Goal: Information Seeking & Learning: Learn about a topic

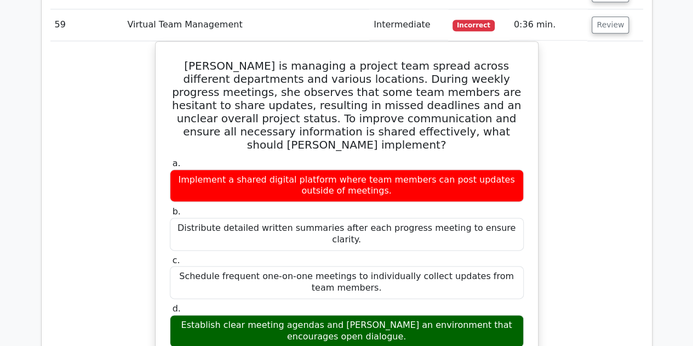
scroll to position [15187, 0]
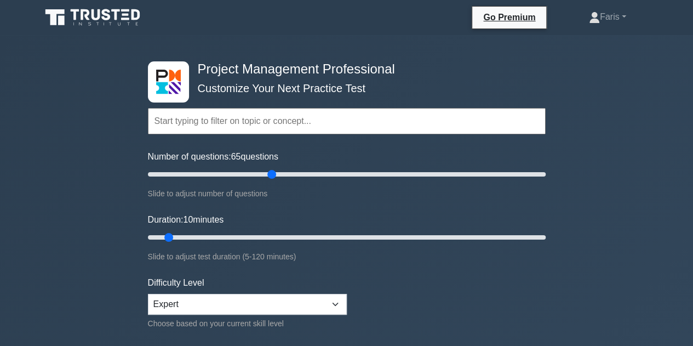
click at [272, 173] on input "Number of questions: 65 questions" at bounding box center [347, 174] width 398 height 13
type input "60"
click at [262, 171] on input "Number of questions: 65 questions" at bounding box center [347, 174] width 398 height 13
click at [249, 237] on input "Duration: 10 minutes" at bounding box center [347, 237] width 398 height 13
click at [298, 237] on input "Duration: 35 minutes" at bounding box center [347, 237] width 398 height 13
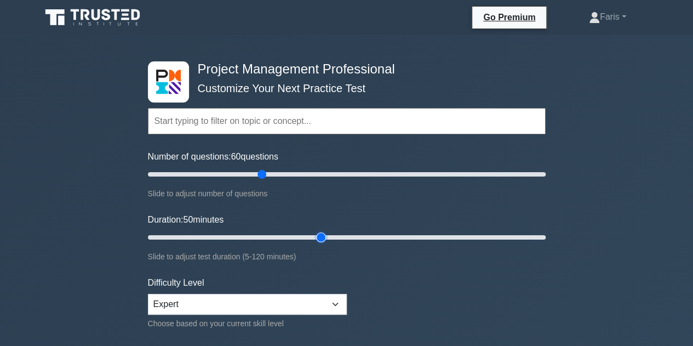
type input "55"
click at [324, 236] on input "Duration: 50 minutes" at bounding box center [347, 237] width 398 height 13
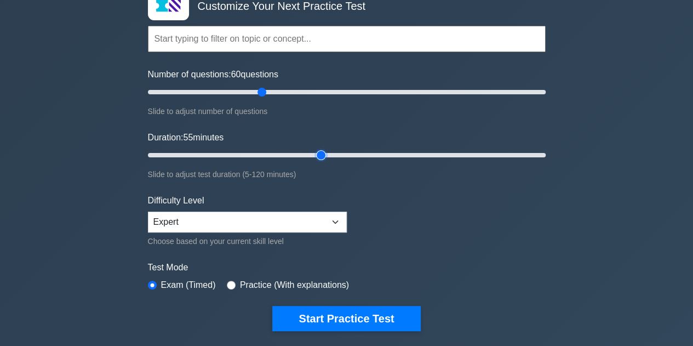
scroll to position [164, 0]
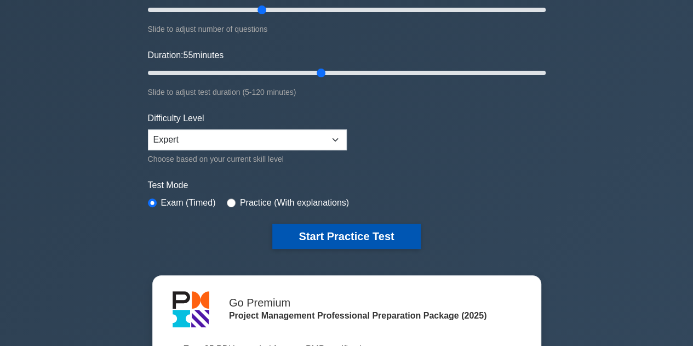
click at [372, 242] on button "Start Practice Test" at bounding box center [346, 236] width 148 height 25
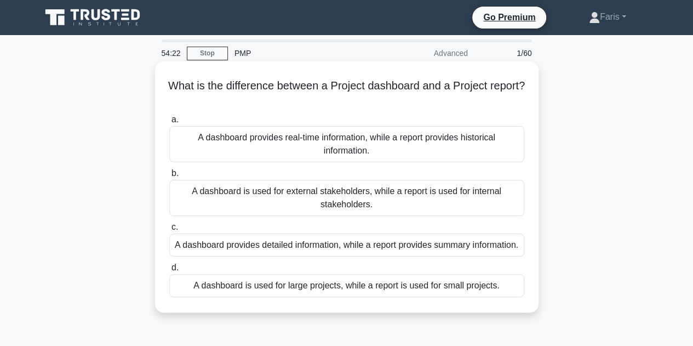
click at [244, 147] on div "A dashboard provides real-time information, while a report provides historical …" at bounding box center [346, 144] width 355 height 36
click at [169, 123] on input "a. A dashboard provides real-time information, while a report provides historic…" at bounding box center [169, 119] width 0 height 7
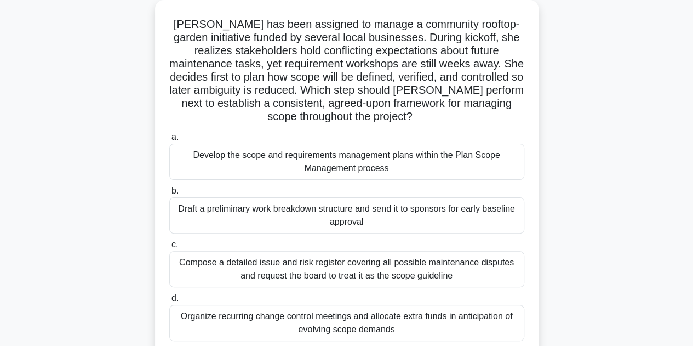
scroll to position [55, 0]
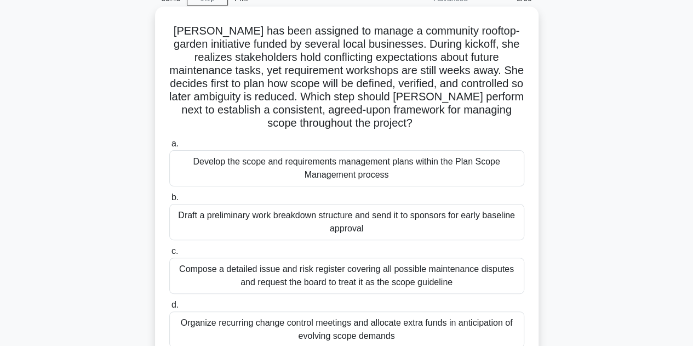
click at [236, 169] on div "Develop the scope and requirements management plans within the Plan Scope Manag…" at bounding box center [346, 168] width 355 height 36
click at [169, 147] on input "a. Develop the scope and requirements management plans within the Plan Scope Ma…" at bounding box center [169, 143] width 0 height 7
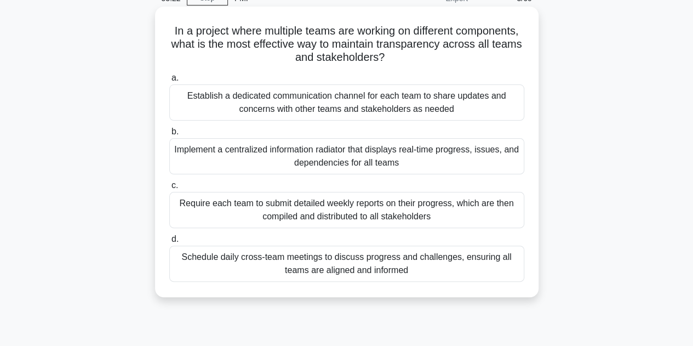
click at [233, 162] on div "Implement a centralized information radiator that displays real-time progress, …" at bounding box center [346, 156] width 355 height 36
click at [169, 135] on input "b. Implement a centralized information radiator that displays real-time progres…" at bounding box center [169, 131] width 0 height 7
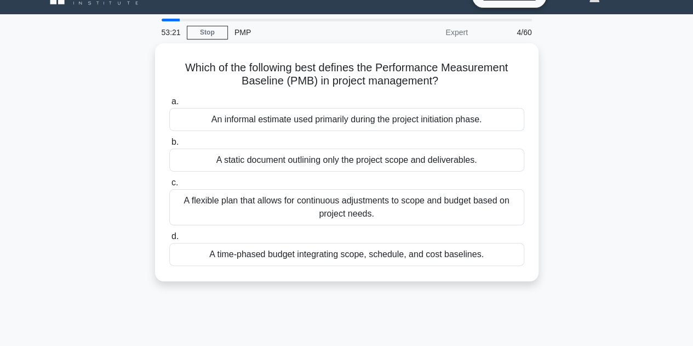
scroll to position [0, 0]
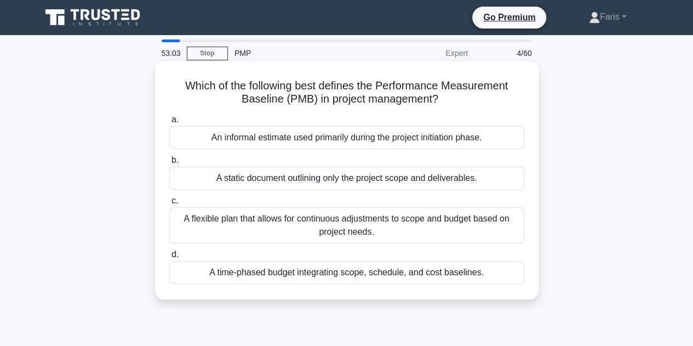
click at [298, 270] on div "A time-phased budget integrating scope, schedule, and cost baselines." at bounding box center [346, 272] width 355 height 23
click at [169, 258] on input "d. A time-phased budget integrating scope, schedule, and cost baselines." at bounding box center [169, 254] width 0 height 7
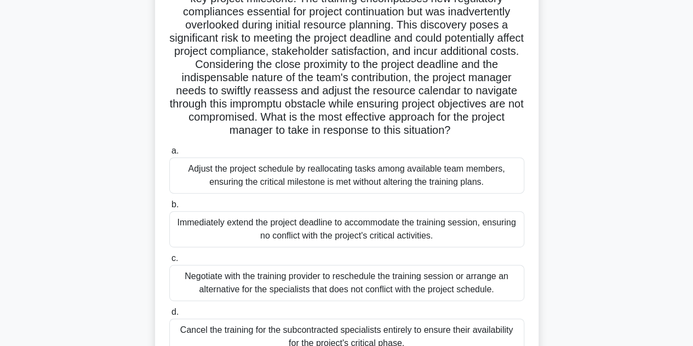
scroll to position [164, 0]
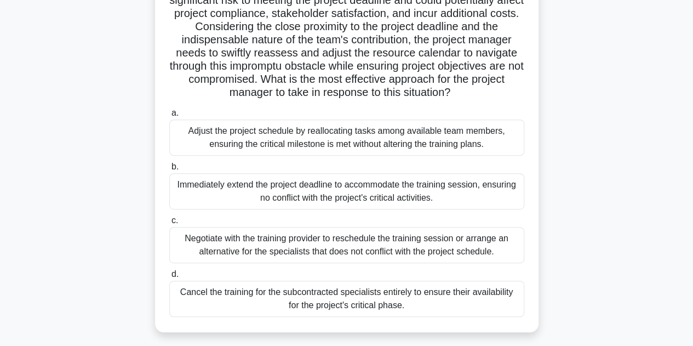
click at [276, 251] on div "Negotiate with the training provider to reschedule the training session or arra…" at bounding box center [346, 245] width 355 height 36
click at [169, 224] on input "c. Negotiate with the training provider to reschedule the training session or a…" at bounding box center [169, 220] width 0 height 7
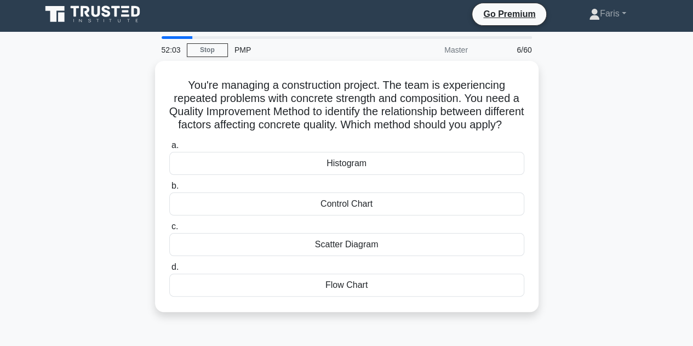
scroll to position [0, 0]
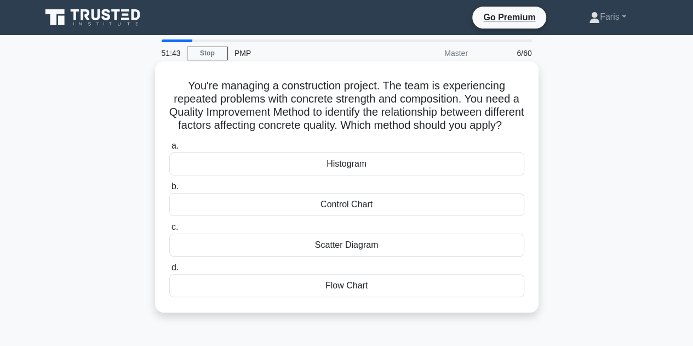
click at [354, 297] on div "Flow Chart" at bounding box center [346, 285] width 355 height 23
click at [169, 271] on input "d. Flow Chart" at bounding box center [169, 267] width 0 height 7
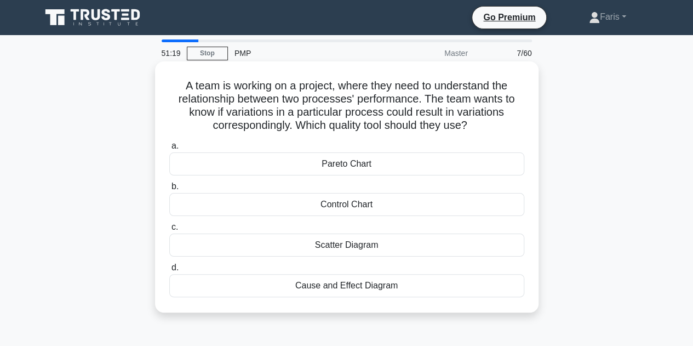
click at [373, 293] on div "Cause and Effect Diagram" at bounding box center [346, 285] width 355 height 23
click at [169, 271] on input "d. Cause and Effect Diagram" at bounding box center [169, 267] width 0 height 7
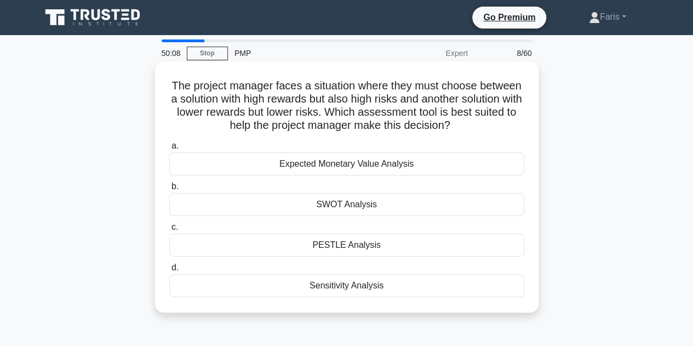
click at [309, 206] on div "SWOT Analysis" at bounding box center [346, 204] width 355 height 23
click at [169, 190] on input "b. SWOT Analysis" at bounding box center [169, 186] width 0 height 7
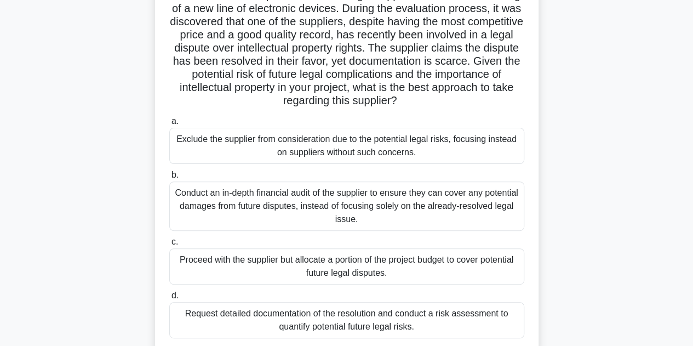
scroll to position [110, 0]
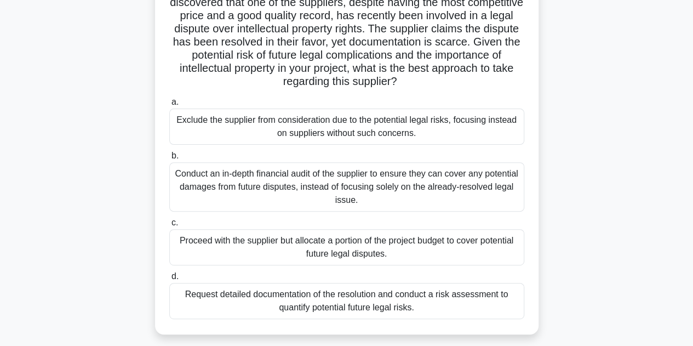
click at [297, 297] on div "Request detailed documentation of the resolution and conduct a risk assessment …" at bounding box center [346, 301] width 355 height 36
click at [169, 280] on input "d. Request detailed documentation of the resolution and conduct a risk assessme…" at bounding box center [169, 276] width 0 height 7
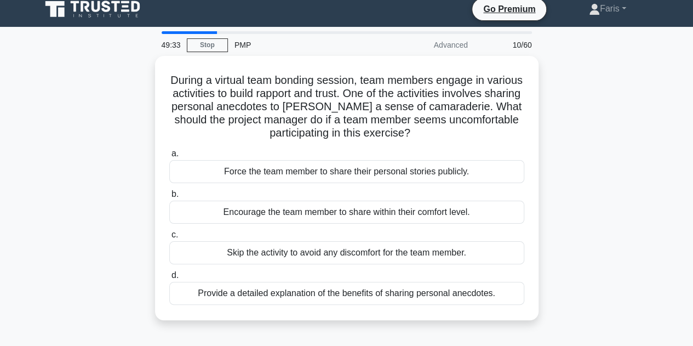
scroll to position [0, 0]
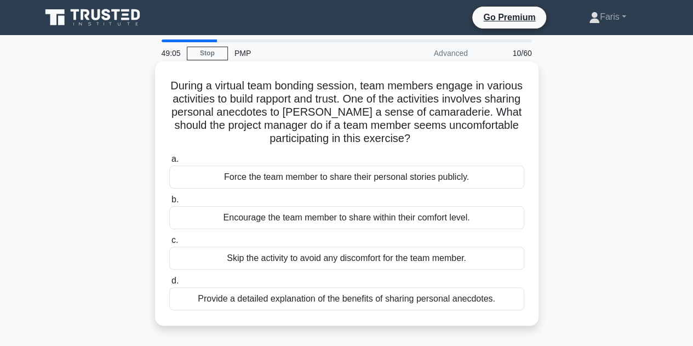
click at [369, 297] on div "Provide a detailed explanation of the benefits of sharing personal anecdotes." at bounding box center [346, 298] width 355 height 23
click at [169, 284] on input "d. Provide a detailed explanation of the benefits of sharing personal anecdotes." at bounding box center [169, 280] width 0 height 7
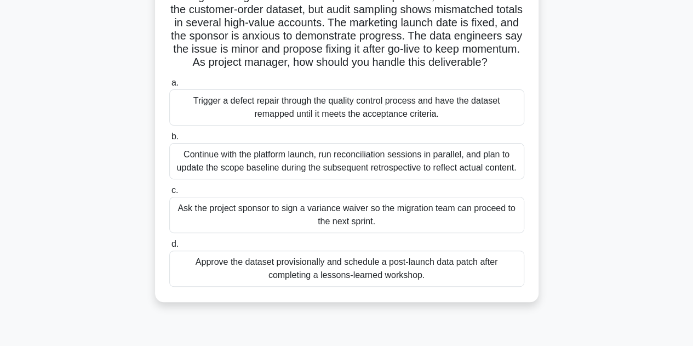
scroll to position [110, 0]
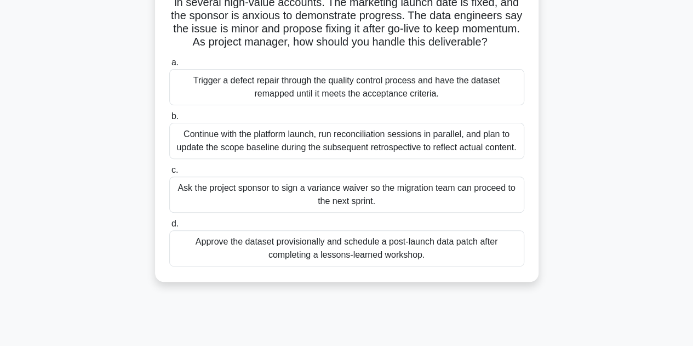
click at [323, 101] on div "Trigger a defect repair through the quality control process and have the datase…" at bounding box center [346, 87] width 355 height 36
click at [169, 66] on input "a. Trigger a defect repair through the quality control process and have the dat…" at bounding box center [169, 62] width 0 height 7
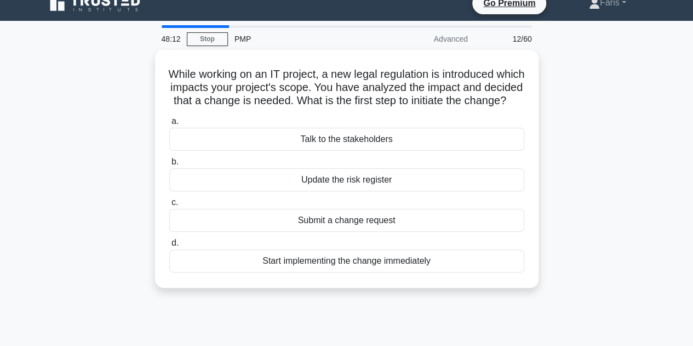
scroll to position [0, 0]
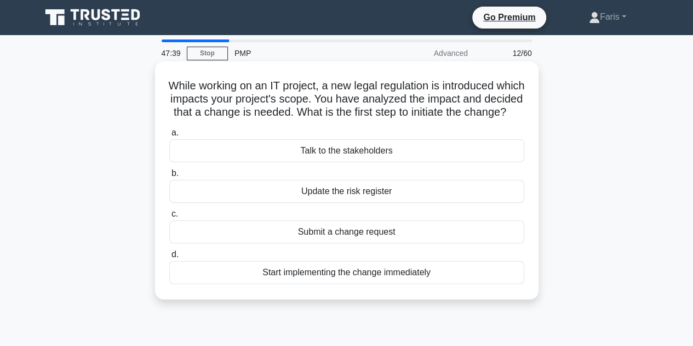
click at [346, 242] on div "Submit a change request" at bounding box center [346, 231] width 355 height 23
click at [169, 217] on input "c. Submit a change request" at bounding box center [169, 213] width 0 height 7
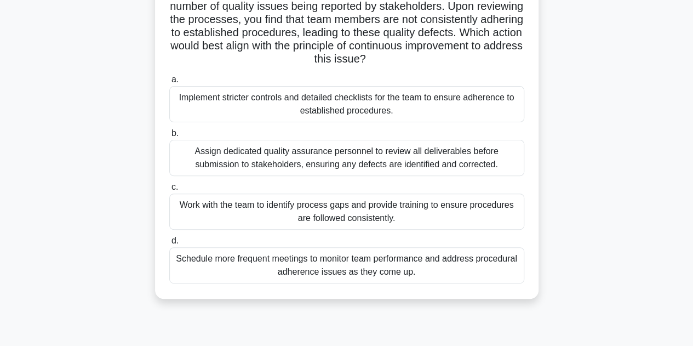
scroll to position [110, 0]
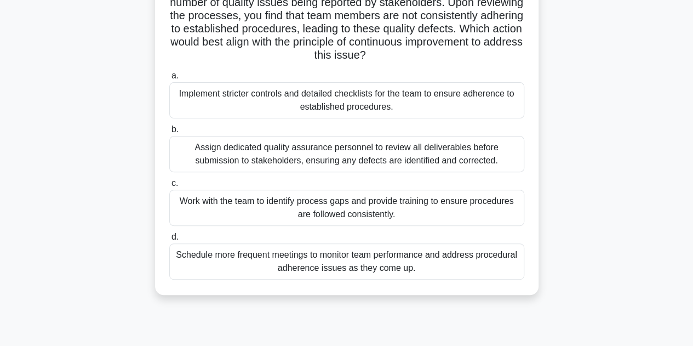
click at [291, 213] on div "Work with the team to identify process gaps and provide training to ensure proc…" at bounding box center [346, 208] width 355 height 36
click at [169, 187] on input "c. Work with the team to identify process gaps and provide training to ensure p…" at bounding box center [169, 183] width 0 height 7
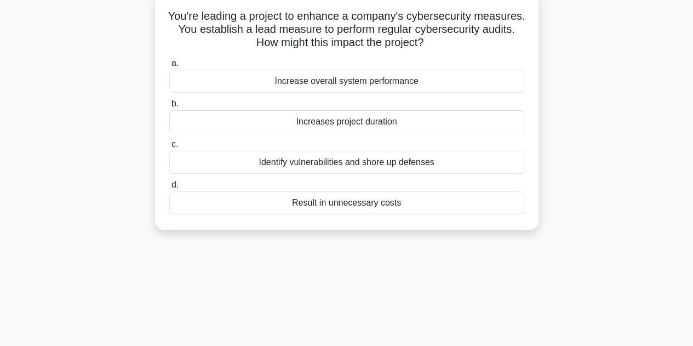
scroll to position [0, 0]
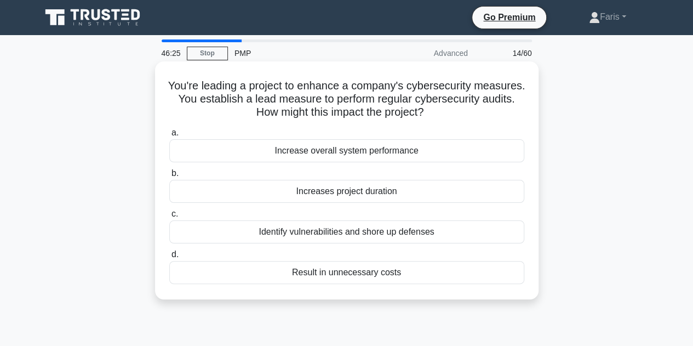
click at [287, 236] on div "Identify vulnerabilities and shore up defenses" at bounding box center [346, 231] width 355 height 23
click at [169, 217] on input "c. Identify vulnerabilities and shore up defenses" at bounding box center [169, 213] width 0 height 7
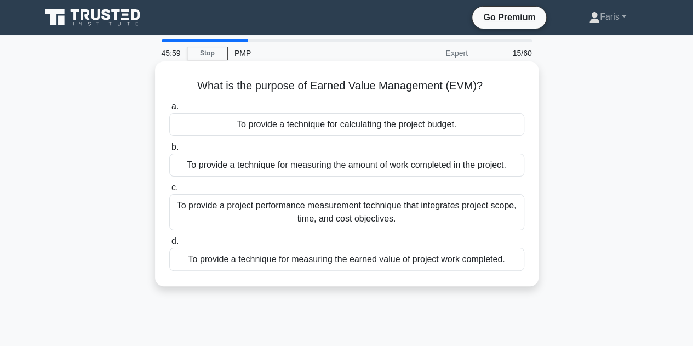
click at [199, 211] on div "To provide a project performance measurement technique that integrates project …" at bounding box center [346, 212] width 355 height 36
click at [169, 191] on input "c. To provide a project performance measurement technique that integrates proje…" at bounding box center [169, 187] width 0 height 7
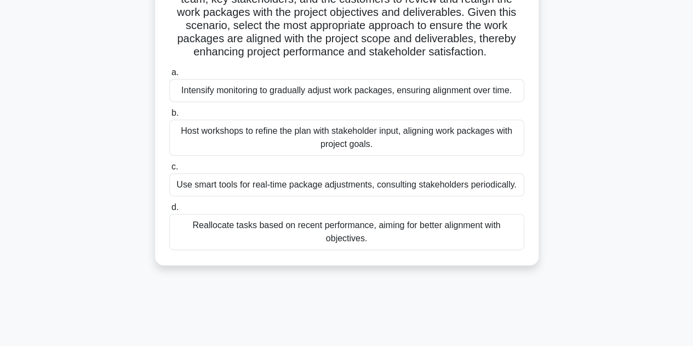
scroll to position [164, 0]
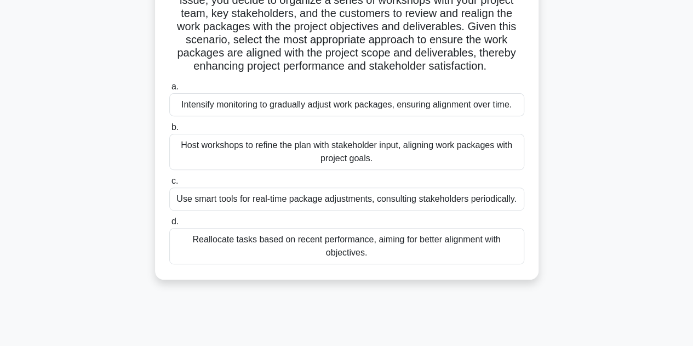
click at [245, 158] on div "Host workshops to refine the plan with stakeholder input, aligning work package…" at bounding box center [346, 152] width 355 height 36
click at [169, 131] on input "b. Host workshops to refine the plan with stakeholder input, aligning work pack…" at bounding box center [169, 127] width 0 height 7
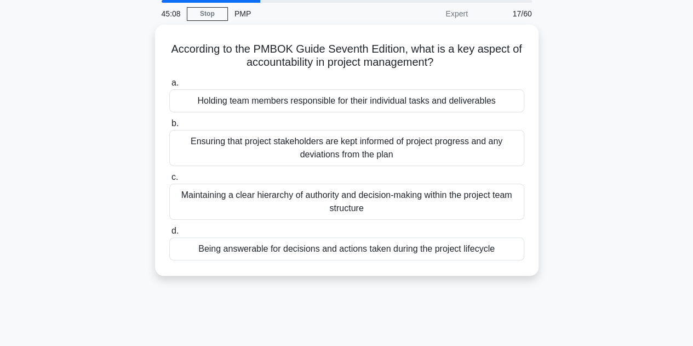
scroll to position [0, 0]
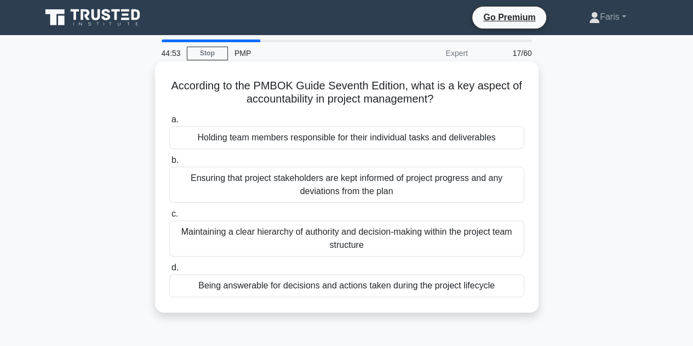
click at [359, 290] on div "Being answerable for decisions and actions taken during the project lifecycle" at bounding box center [346, 285] width 355 height 23
click at [169, 271] on input "d. Being answerable for decisions and actions taken during the project lifecycle" at bounding box center [169, 267] width 0 height 7
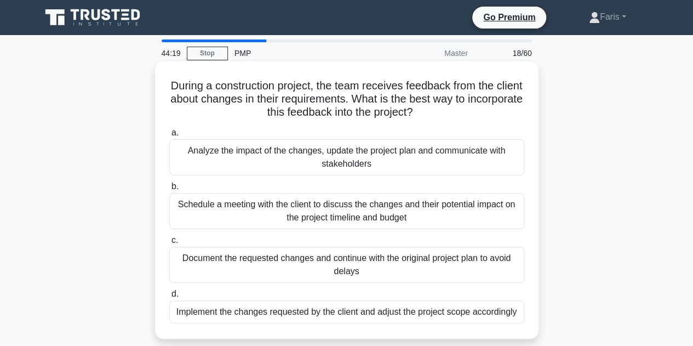
click at [279, 165] on div "Analyze the impact of the changes, update the project plan and communicate with…" at bounding box center [346, 157] width 355 height 36
click at [169, 136] on input "a. Analyze the impact of the changes, update the project plan and communicate w…" at bounding box center [169, 132] width 0 height 7
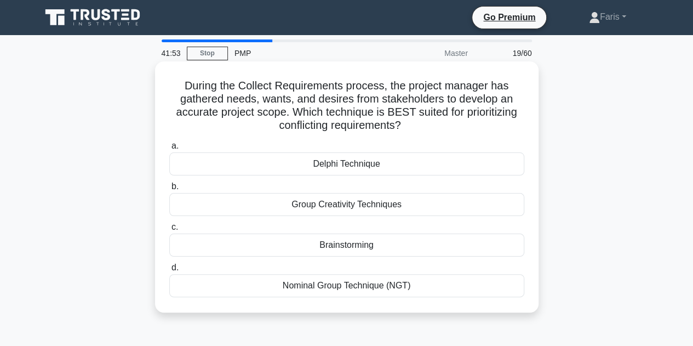
drag, startPoint x: 291, startPoint y: 201, endPoint x: 406, endPoint y: 203, distance: 115.1
click at [406, 203] on div "Group Creativity Techniques" at bounding box center [346, 204] width 355 height 23
copy div "Group Creativity Techniques"
drag, startPoint x: 396, startPoint y: 248, endPoint x: 313, endPoint y: 250, distance: 82.7
click at [313, 250] on div "Brainstorming" at bounding box center [346, 244] width 355 height 23
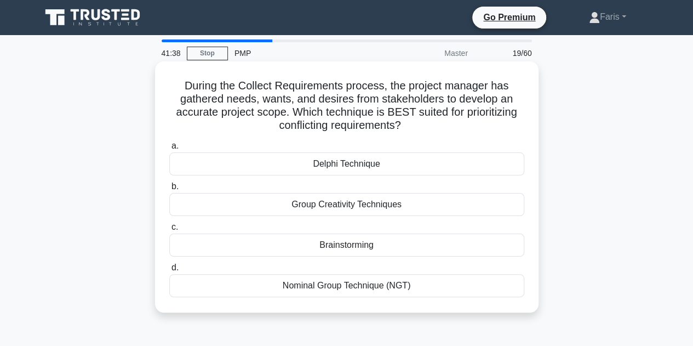
drag, startPoint x: 432, startPoint y: 283, endPoint x: 282, endPoint y: 288, distance: 150.7
click at [282, 288] on div "Nominal Group Technique (NGT)" at bounding box center [346, 285] width 355 height 23
click at [169, 271] on input "d. Nominal Group Technique (NGT)" at bounding box center [169, 267] width 0 height 7
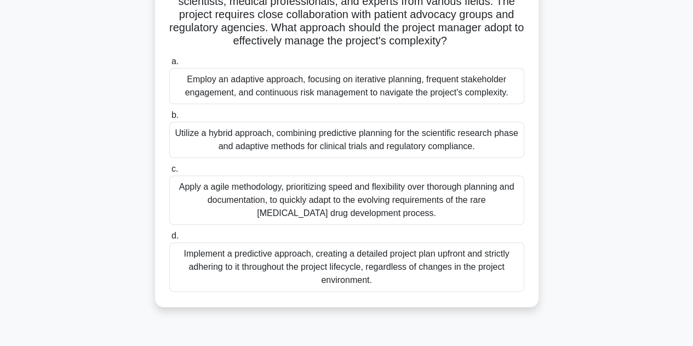
scroll to position [27, 0]
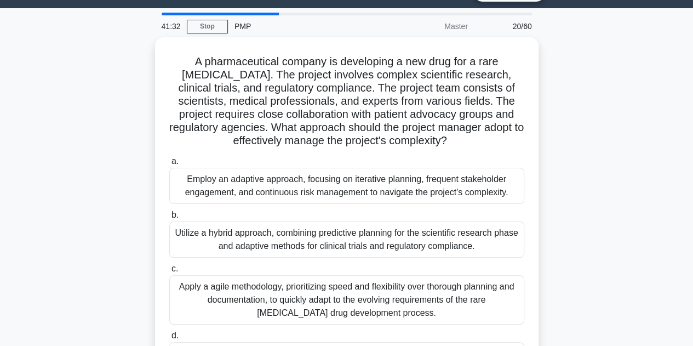
click at [261, 15] on div "41:32 Stop PMP Master 20/60" at bounding box center [346, 25] width 383 height 25
click at [262, 13] on div at bounding box center [220, 14] width 117 height 3
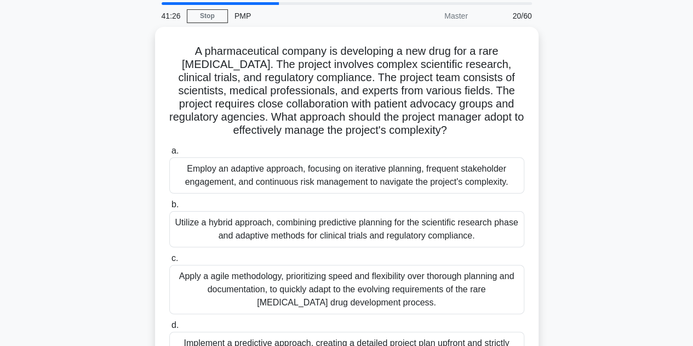
scroll to position [55, 0]
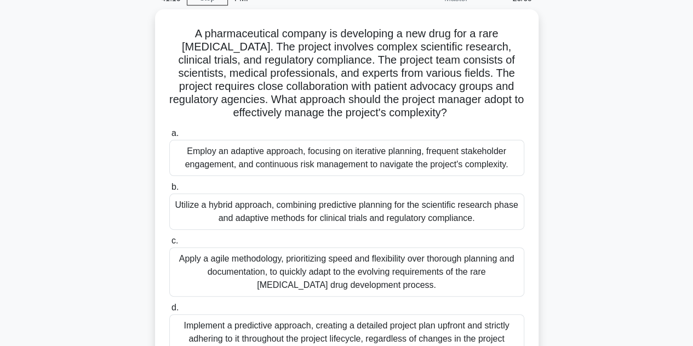
click at [84, 227] on div "A pharmaceutical company is developing a new drug for a rare genetic disorder. …" at bounding box center [347, 200] width 625 height 382
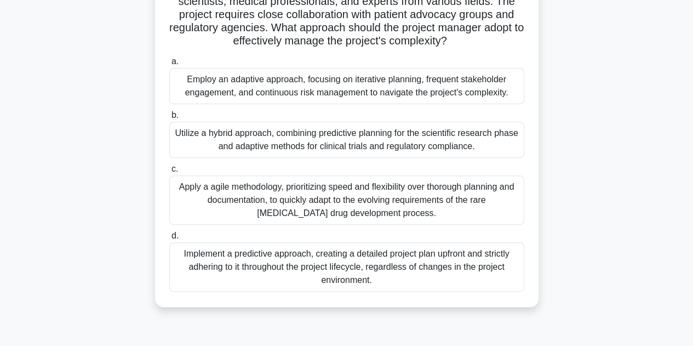
scroll to position [110, 0]
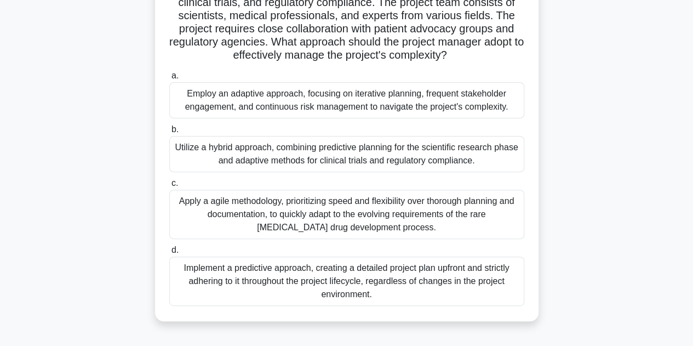
click at [226, 161] on div "Utilize a hybrid approach, combining predictive planning for the scientific res…" at bounding box center [346, 154] width 355 height 36
click at [169, 133] on input "b. Utilize a hybrid approach, combining predictive planning for the scientific …" at bounding box center [169, 129] width 0 height 7
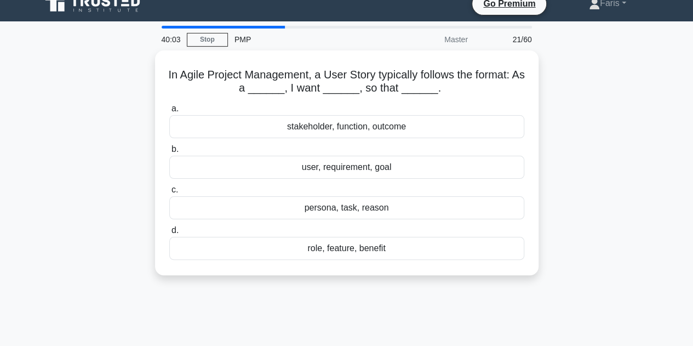
scroll to position [0, 0]
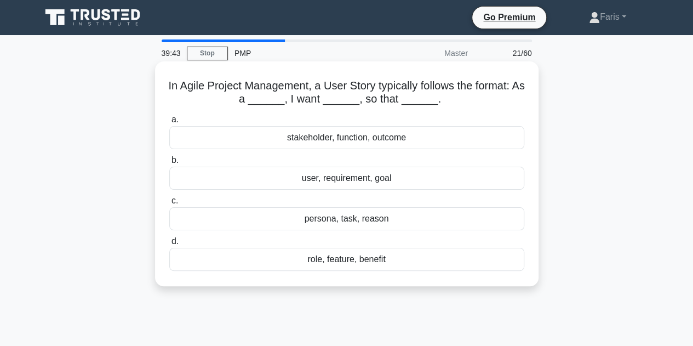
click at [341, 178] on div "user, requirement, goal" at bounding box center [346, 178] width 355 height 23
click at [169, 164] on input "b. user, requirement, goal" at bounding box center [169, 160] width 0 height 7
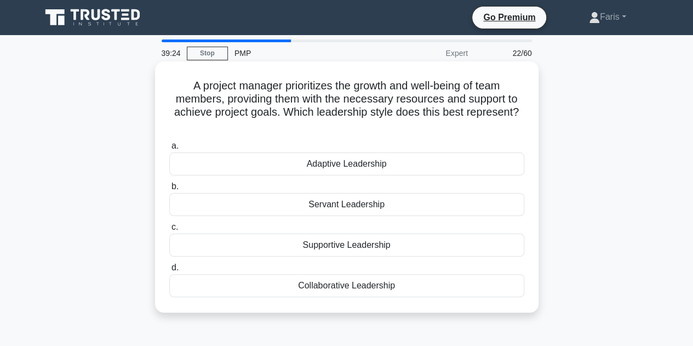
click at [289, 244] on div "Supportive Leadership" at bounding box center [346, 244] width 355 height 23
click at [169, 231] on input "c. Supportive Leadership" at bounding box center [169, 227] width 0 height 7
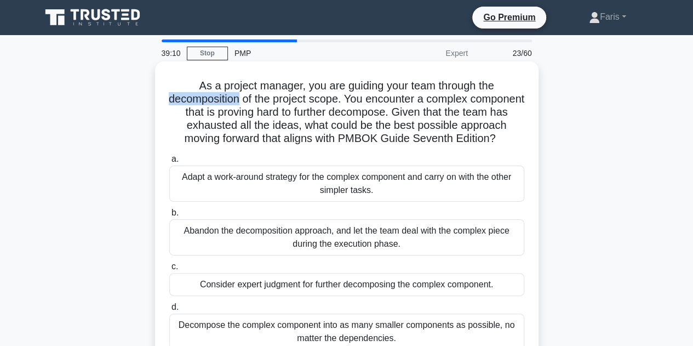
drag, startPoint x: 193, startPoint y: 98, endPoint x: 267, endPoint y: 101, distance: 74.0
click at [267, 101] on h5 "As a project manager, you are guiding your team through the decomposition of th…" at bounding box center [346, 112] width 357 height 67
copy h5 "decomposition"
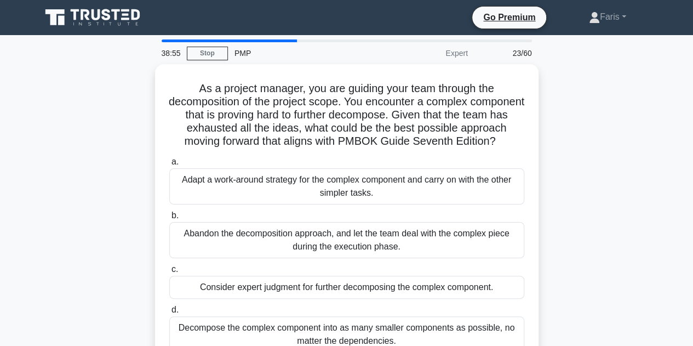
click at [120, 168] on div "As a project manager, you are guiding your team through the decomposition of th…" at bounding box center [347, 222] width 625 height 317
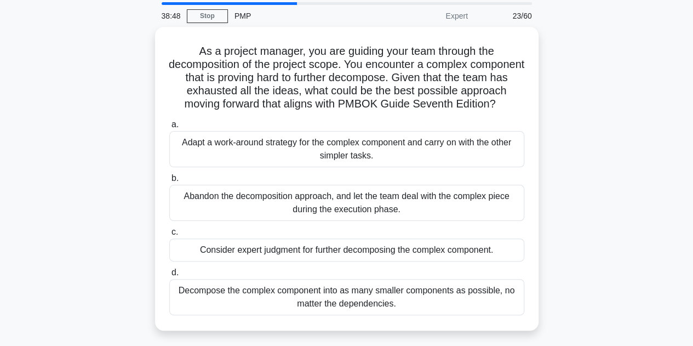
scroll to position [55, 0]
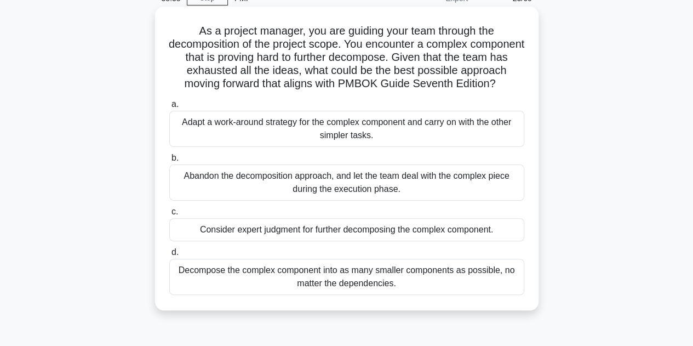
click at [212, 241] on div "Consider expert judgment for further decomposing the complex component." at bounding box center [346, 229] width 355 height 23
click at [169, 215] on input "c. Consider expert judgment for further decomposing the complex component." at bounding box center [169, 211] width 0 height 7
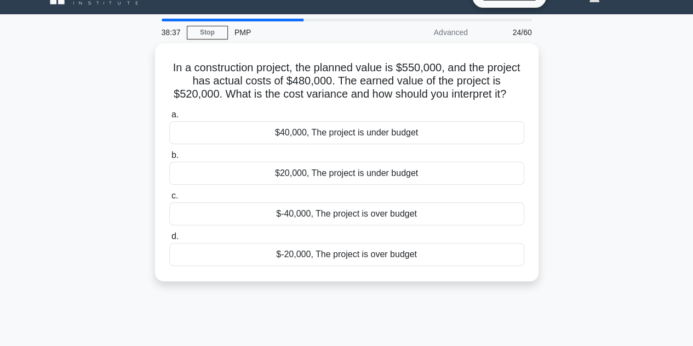
scroll to position [0, 0]
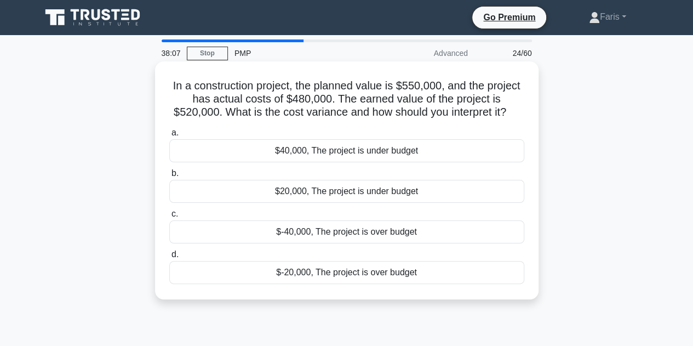
click at [321, 153] on div "$40,000, The project is under budget" at bounding box center [346, 150] width 355 height 23
click at [169, 136] on input "a. $40,000, The project is under budget" at bounding box center [169, 132] width 0 height 7
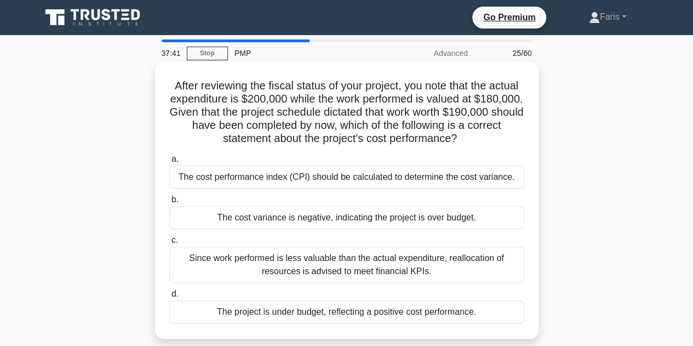
click at [254, 220] on div "The cost variance is negative, indicating the project is over budget." at bounding box center [346, 217] width 355 height 23
click at [169, 203] on input "b. The cost variance is negative, indicating the project is over budget." at bounding box center [169, 199] width 0 height 7
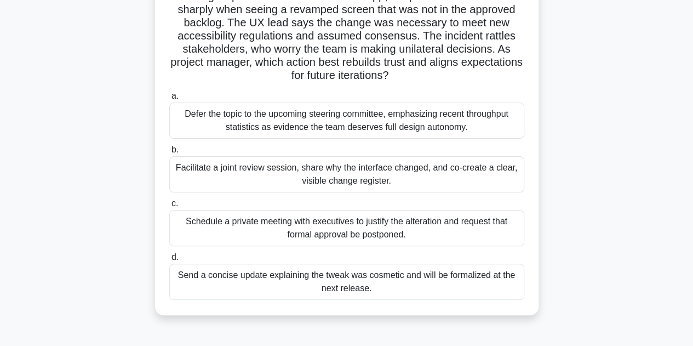
scroll to position [110, 0]
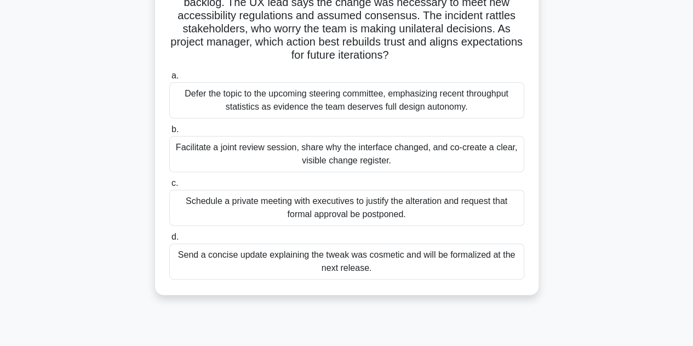
click at [214, 153] on div "Facilitate a joint review session, share why the interface changed, and co-crea…" at bounding box center [346, 154] width 355 height 36
click at [169, 133] on input "b. Facilitate a joint review session, share why the interface changed, and co-c…" at bounding box center [169, 129] width 0 height 7
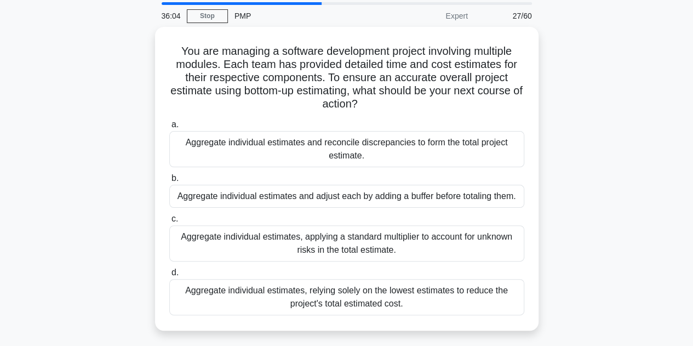
scroll to position [55, 0]
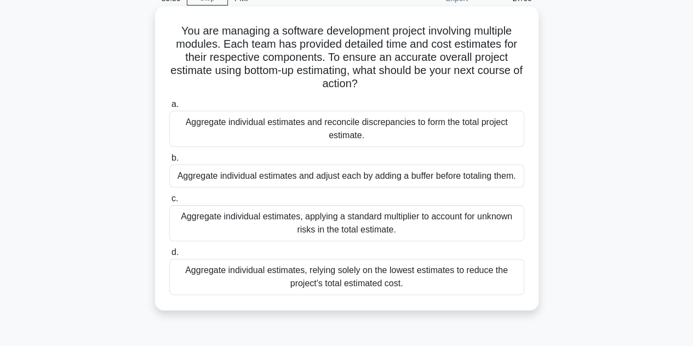
click at [285, 218] on div "Aggregate individual estimates, applying a standard multiplier to account for u…" at bounding box center [346, 223] width 355 height 36
click at [169, 202] on input "c. Aggregate individual estimates, applying a standard multiplier to account fo…" at bounding box center [169, 198] width 0 height 7
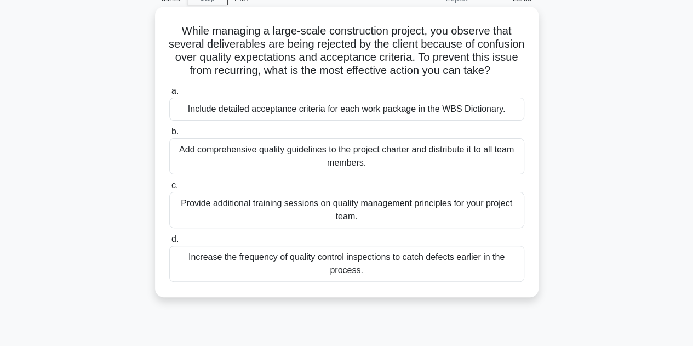
click at [295, 121] on div "Include detailed acceptance criteria for each work package in the WBS Dictionar…" at bounding box center [346, 109] width 355 height 23
click at [169, 95] on input "a. Include detailed acceptance criteria for each work package in the WBS Dictio…" at bounding box center [169, 91] width 0 height 7
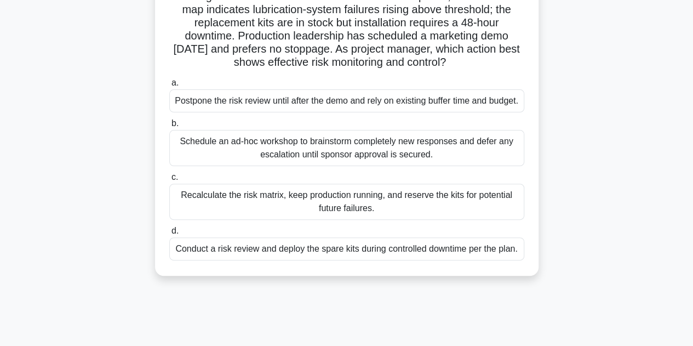
scroll to position [110, 0]
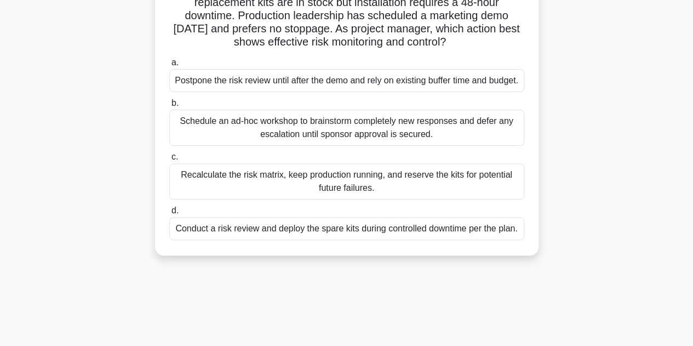
click at [260, 240] on div "Conduct a risk review and deploy the spare kits during controlled downtime per …" at bounding box center [346, 228] width 355 height 23
click at [169, 214] on input "d. Conduct a risk review and deploy the spare kits during controlled downtime p…" at bounding box center [169, 210] width 0 height 7
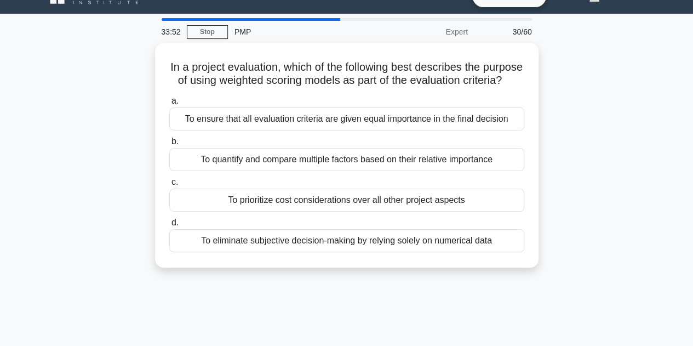
scroll to position [0, 0]
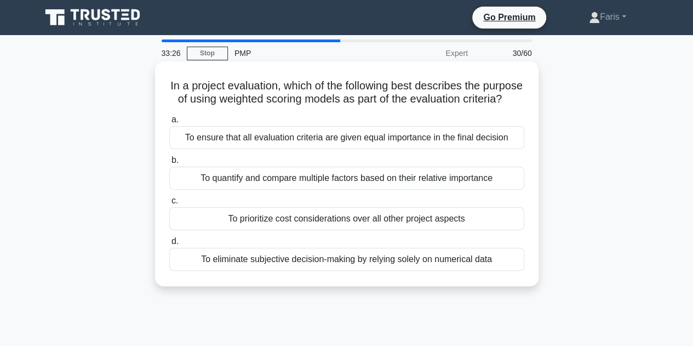
click at [244, 270] on div "To eliminate subjective decision-making by relying solely on numerical data" at bounding box center [346, 259] width 355 height 23
click at [169, 245] on input "d. To eliminate subjective decision-making by relying solely on numerical data" at bounding box center [169, 241] width 0 height 7
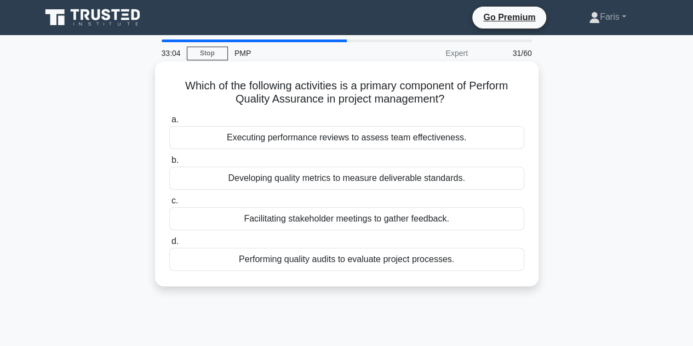
click at [235, 258] on div "Performing quality audits to evaluate project processes." at bounding box center [346, 259] width 355 height 23
click at [169, 245] on input "d. Performing quality audits to evaluate project processes." at bounding box center [169, 241] width 0 height 7
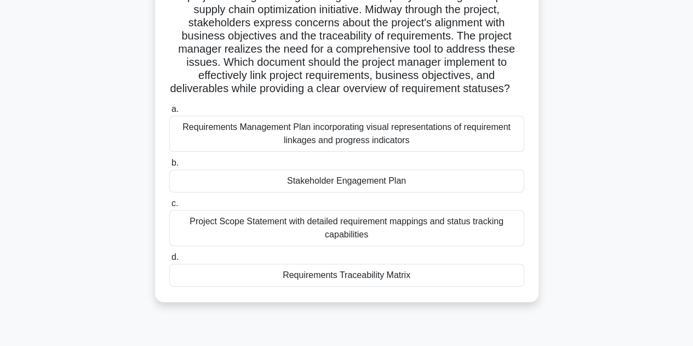
scroll to position [110, 0]
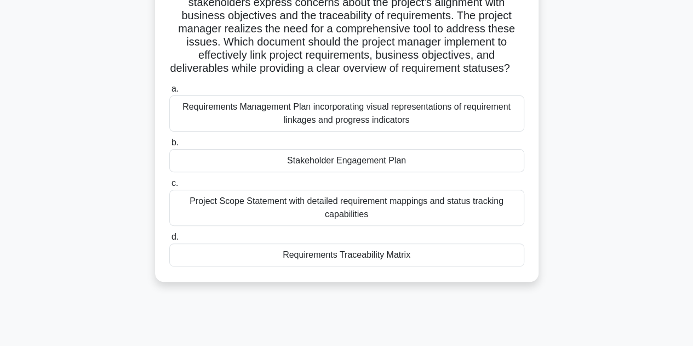
drag, startPoint x: 431, startPoint y: 271, endPoint x: 285, endPoint y: 271, distance: 145.7
click at [285, 266] on div "Requirements Traceability Matrix" at bounding box center [346, 254] width 355 height 23
copy div "Requirements Traceability Matrix"
drag, startPoint x: 385, startPoint y: 229, endPoint x: 194, endPoint y: 219, distance: 191.5
click at [190, 219] on div "Project Scope Statement with detailed requirement mappings and status tracking …" at bounding box center [346, 208] width 355 height 36
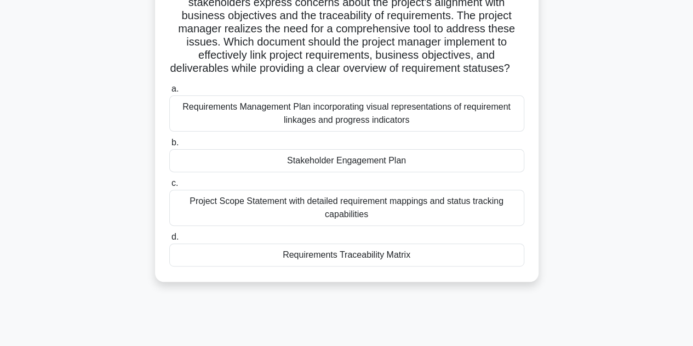
copy div "Project Scope Statement with detailed requirement mappings and status tracking …"
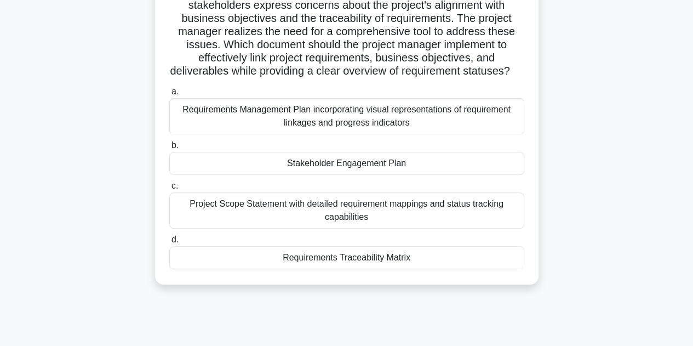
click at [124, 170] on div "A project manager for a global logistics company is leading a complex supply ch…" at bounding box center [347, 126] width 625 height 343
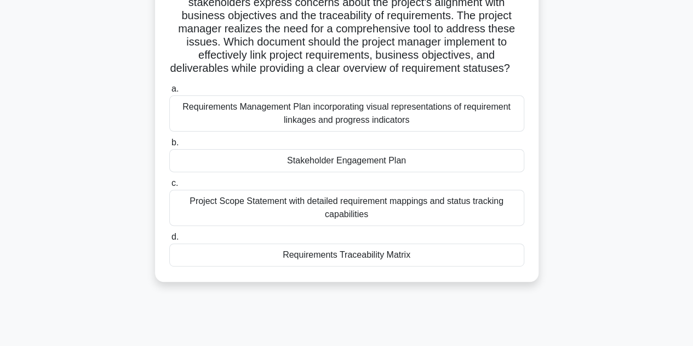
click at [285, 221] on div "Project Scope Statement with detailed requirement mappings and status tracking …" at bounding box center [346, 208] width 355 height 36
click at [169, 187] on input "c. Project Scope Statement with detailed requirement mappings and status tracki…" at bounding box center [169, 183] width 0 height 7
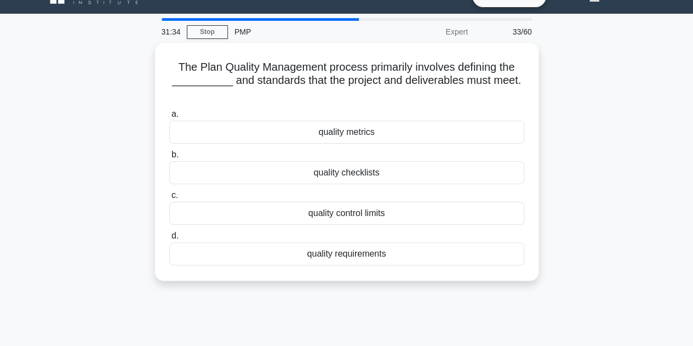
scroll to position [0, 0]
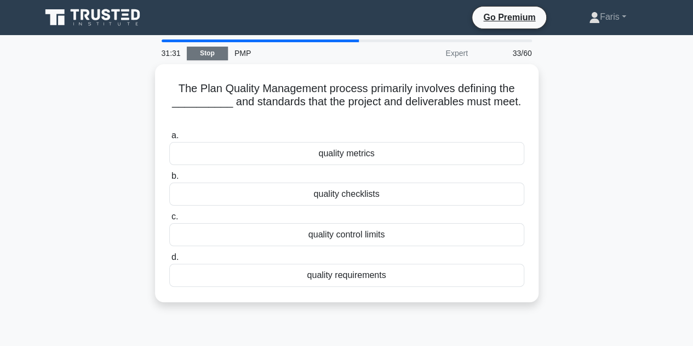
click at [209, 53] on link "Stop" at bounding box center [207, 54] width 41 height 14
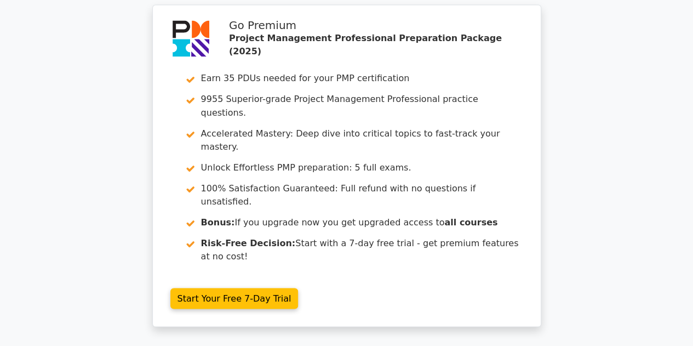
scroll to position [3013, 0]
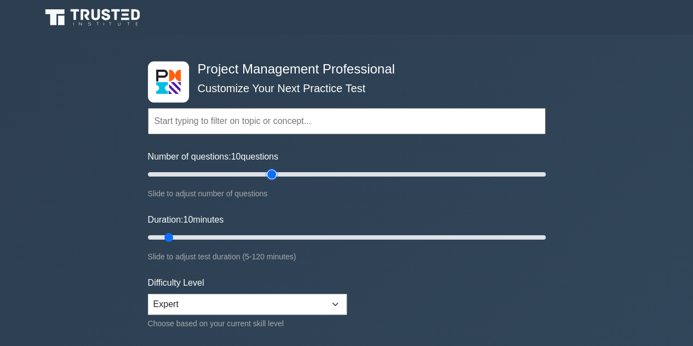
click at [275, 178] on input "Number of questions: 10 questions" at bounding box center [347, 174] width 398 height 13
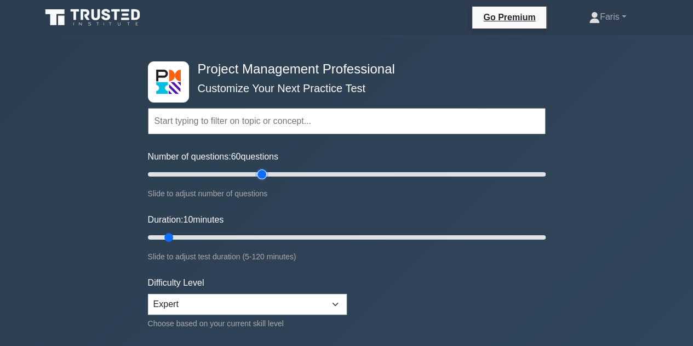
type input "60"
click at [260, 175] on input "Number of questions: 60 questions" at bounding box center [347, 174] width 398 height 13
click at [262, 239] on input "Duration: 10 minutes" at bounding box center [347, 237] width 398 height 13
click at [310, 238] on input "Duration: 40 minutes" at bounding box center [347, 237] width 398 height 13
type input "60"
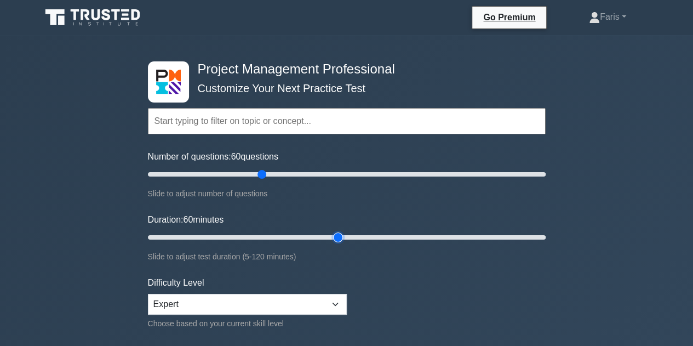
click at [332, 238] on input "Duration: 60 minutes" at bounding box center [347, 237] width 398 height 13
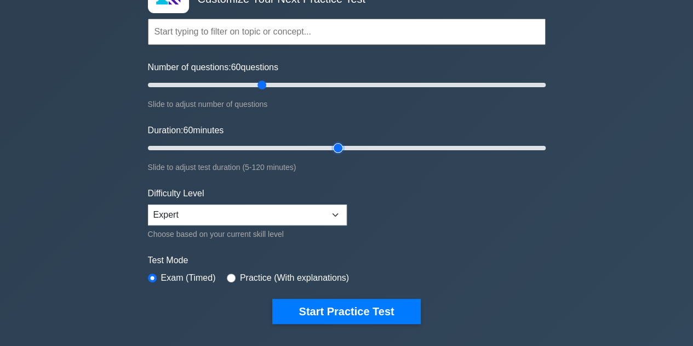
scroll to position [164, 0]
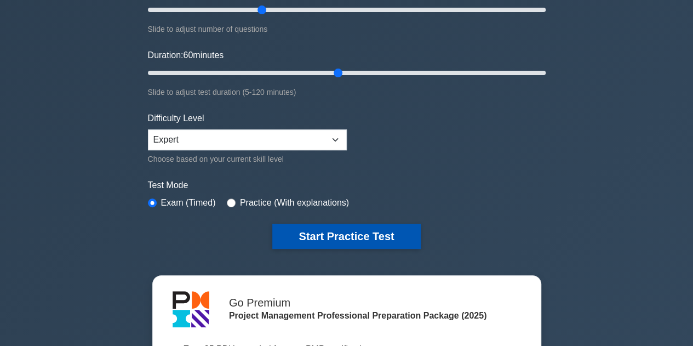
click at [327, 238] on button "Start Practice Test" at bounding box center [346, 236] width 148 height 25
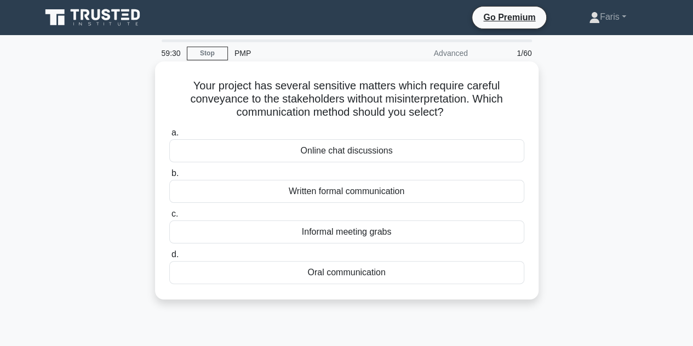
click at [332, 193] on div "Written formal communication" at bounding box center [346, 191] width 355 height 23
click at [169, 177] on input "b. Written formal communication" at bounding box center [169, 173] width 0 height 7
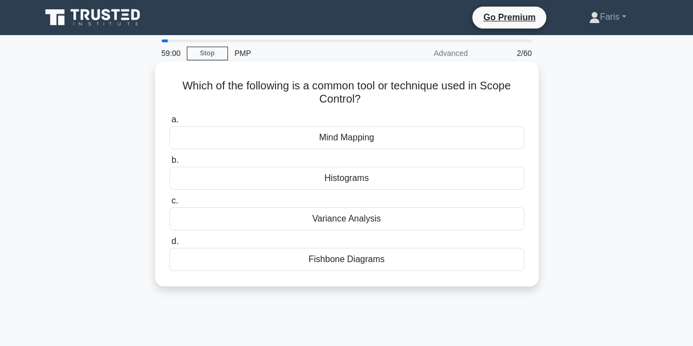
drag, startPoint x: 389, startPoint y: 102, endPoint x: 397, endPoint y: 85, distance: 19.1
click at [397, 85] on h5 "Which of the following is a common tool or technique used in Scope Control? .sp…" at bounding box center [346, 92] width 357 height 27
copy h5 "technique used in Scope Control?"
click at [360, 215] on div "Variance Analysis" at bounding box center [346, 218] width 355 height 23
click at [169, 204] on input "c. Variance Analysis" at bounding box center [169, 200] width 0 height 7
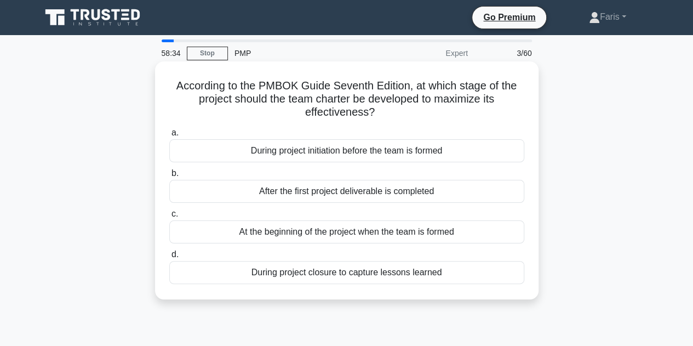
click at [290, 237] on div "At the beginning of the project when the team is formed" at bounding box center [346, 231] width 355 height 23
click at [169, 217] on input "c. At the beginning of the project when the team is formed" at bounding box center [169, 213] width 0 height 7
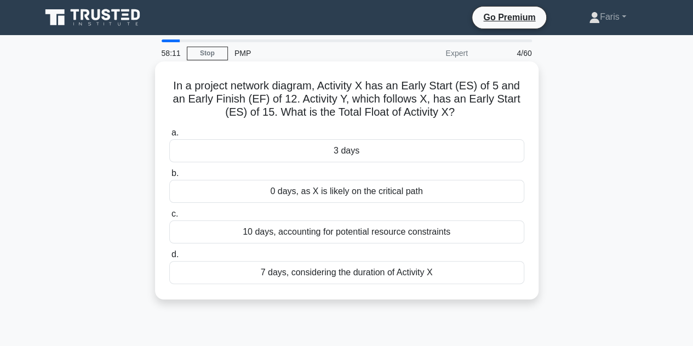
click at [379, 150] on div "3 days" at bounding box center [346, 150] width 355 height 23
click at [169, 136] on input "a. 3 days" at bounding box center [169, 132] width 0 height 7
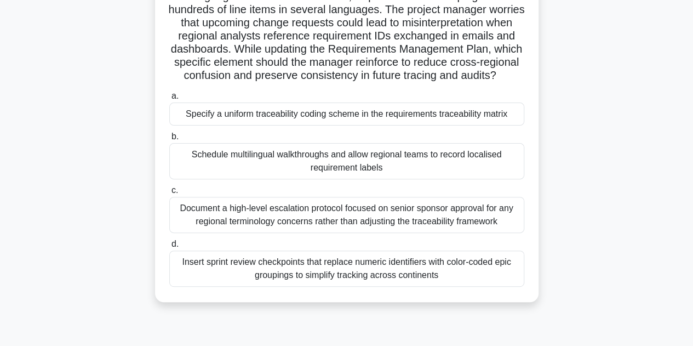
scroll to position [110, 0]
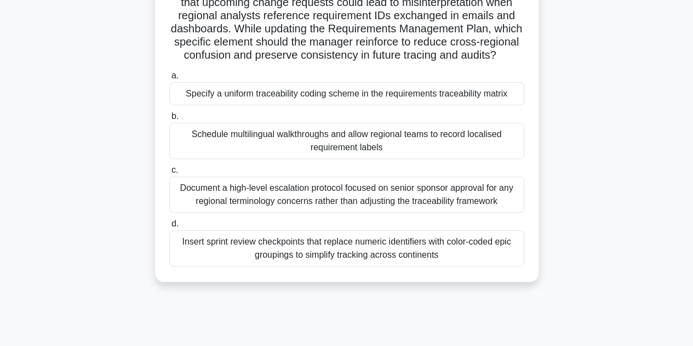
click at [275, 151] on div "Schedule multilingual walkthroughs and allow regional teams to record localised…" at bounding box center [346, 141] width 355 height 36
click at [169, 120] on input "b. Schedule multilingual walkthroughs and allow regional teams to record locali…" at bounding box center [169, 116] width 0 height 7
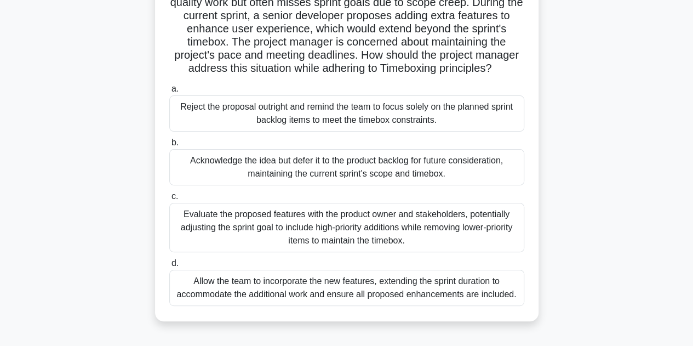
click at [256, 232] on div "Evaluate the proposed features with the product owner and stakeholders, potenti…" at bounding box center [346, 227] width 355 height 49
click at [169, 200] on input "c. Evaluate the proposed features with the product owner and stakeholders, pote…" at bounding box center [169, 196] width 0 height 7
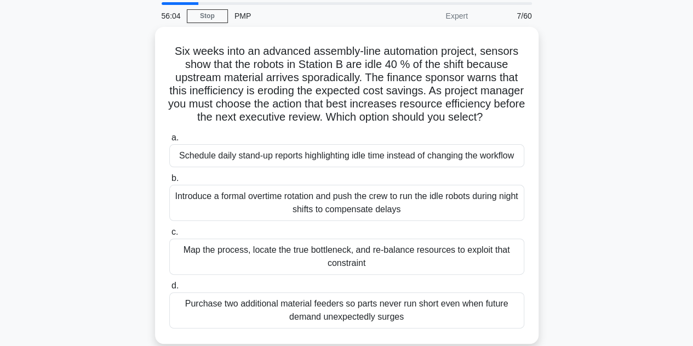
scroll to position [55, 0]
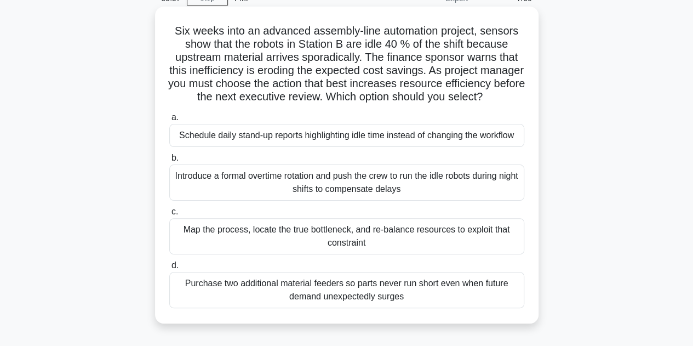
click at [221, 240] on div "Map the process, locate the true bottleneck, and re-balance resources to exploi…" at bounding box center [346, 236] width 355 height 36
click at [169, 215] on input "c. Map the process, locate the true bottleneck, and re-balance resources to exp…" at bounding box center [169, 211] width 0 height 7
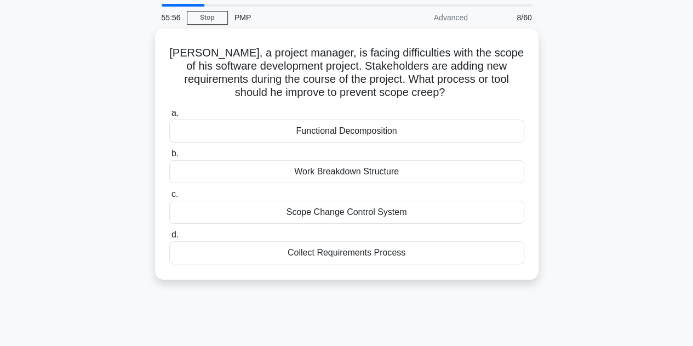
scroll to position [0, 0]
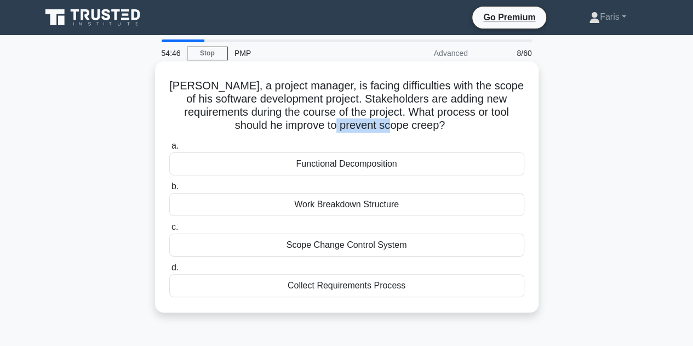
drag, startPoint x: 440, startPoint y: 125, endPoint x: 382, endPoint y: 128, distance: 58.1
click at [382, 128] on h5 "John, a project manager, is facing difficulties with the scope of his software …" at bounding box center [346, 106] width 357 height 54
copy h5 "scope creep"
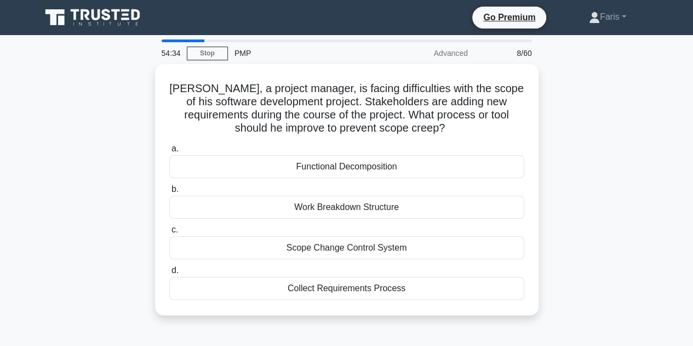
click at [105, 152] on div "John, a project manager, is facing difficulties with the scope of his software …" at bounding box center [347, 196] width 625 height 264
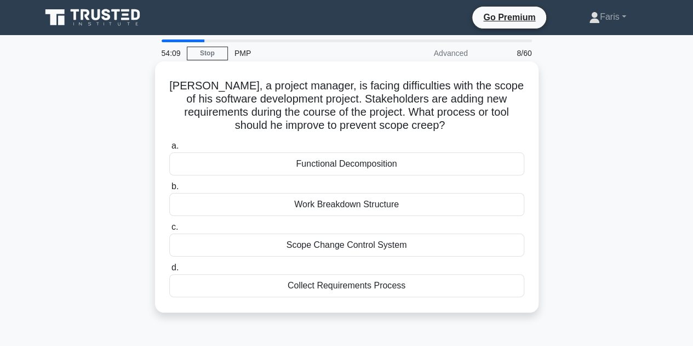
click at [306, 243] on div "Scope Change Control System" at bounding box center [346, 244] width 355 height 23
click at [169, 231] on input "c. Scope Change Control System" at bounding box center [169, 227] width 0 height 7
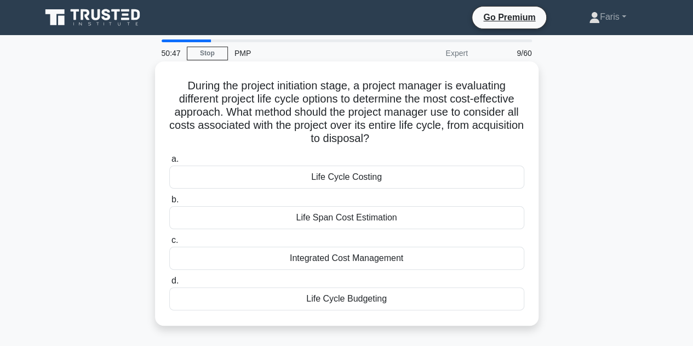
click at [347, 258] on div "Integrated Cost Management" at bounding box center [346, 258] width 355 height 23
click at [169, 244] on input "c. Integrated Cost Management" at bounding box center [169, 240] width 0 height 7
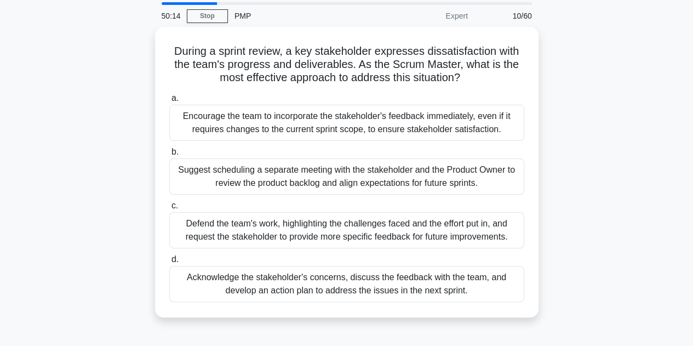
scroll to position [55, 0]
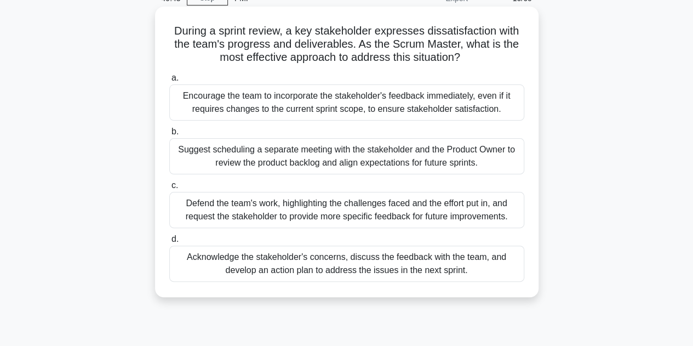
click at [257, 164] on div "Suggest scheduling a separate meeting with the stakeholder and the Product Owne…" at bounding box center [346, 156] width 355 height 36
click at [169, 135] on input "b. Suggest scheduling a separate meeting with the stakeholder and the Product O…" at bounding box center [169, 131] width 0 height 7
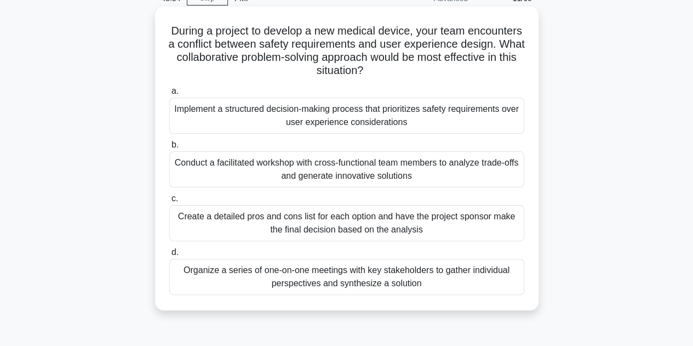
click at [366, 177] on div "Conduct a facilitated workshop with cross-functional team members to analyze tr…" at bounding box center [346, 169] width 355 height 36
click at [169, 148] on input "b. Conduct a facilitated workshop with cross-functional team members to analyze…" at bounding box center [169, 144] width 0 height 7
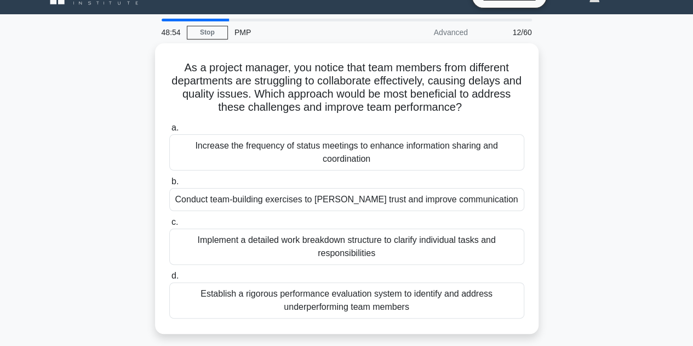
scroll to position [0, 0]
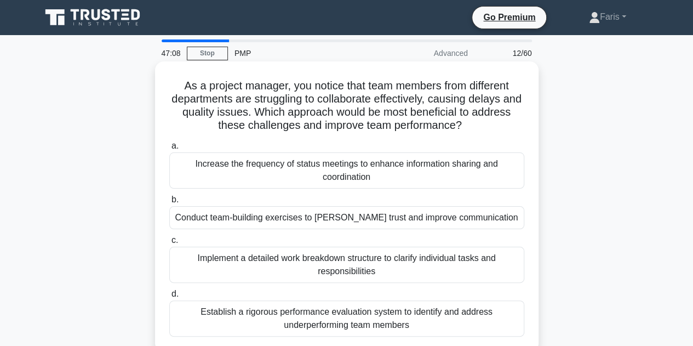
click at [220, 219] on div "Conduct team-building exercises to foster trust and improve communication" at bounding box center [346, 217] width 355 height 23
click at [169, 203] on input "b. Conduct team-building exercises to foster trust and improve communication" at bounding box center [169, 199] width 0 height 7
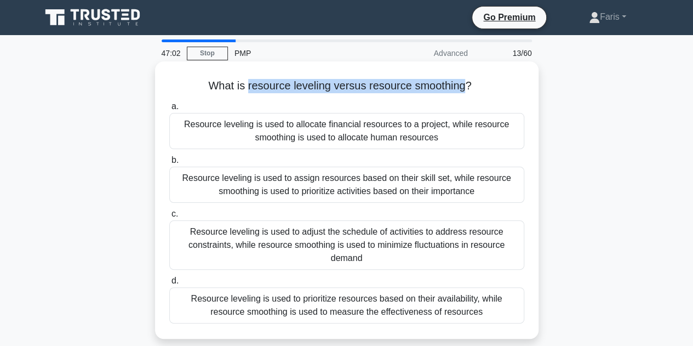
drag, startPoint x: 466, startPoint y: 87, endPoint x: 247, endPoint y: 88, distance: 219.1
click at [247, 88] on h5 "What is resource leveling versus resource smoothing? .spinner_0XTQ{transform-or…" at bounding box center [346, 86] width 357 height 14
copy h5 "resource leveling versus resource smoothing"
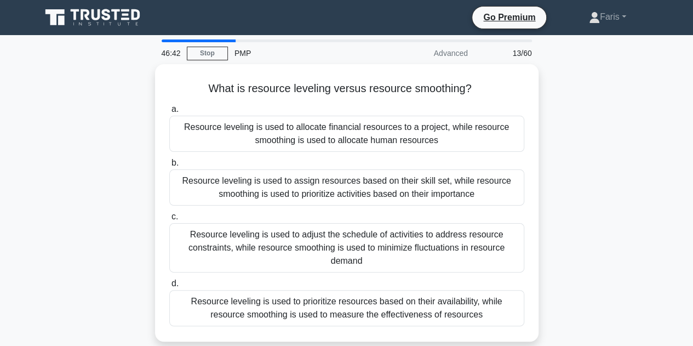
click at [98, 186] on div "What is resource leveling versus resource smoothing? .spinner_0XTQ{transform-or…" at bounding box center [347, 209] width 625 height 290
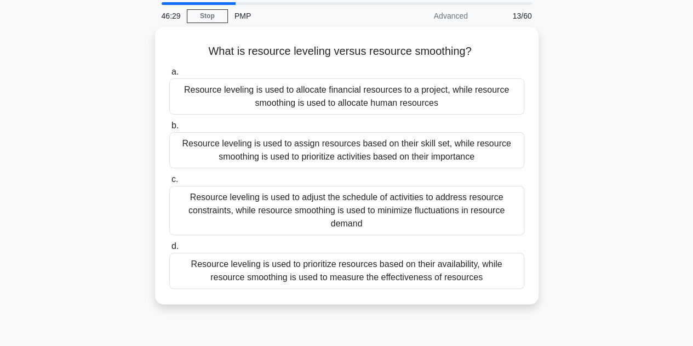
scroll to position [55, 0]
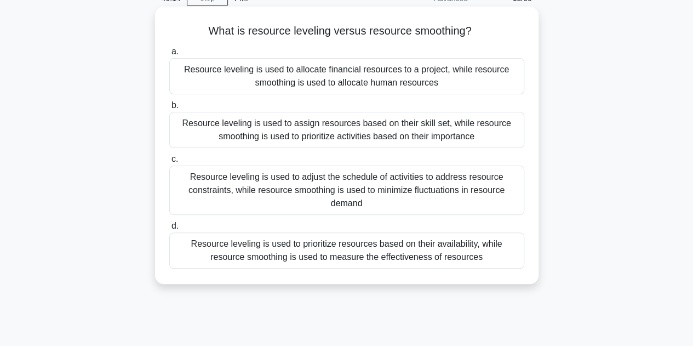
click at [430, 194] on div "Resource leveling is used to adjust the schedule of activities to address resou…" at bounding box center [346, 189] width 355 height 49
click at [169, 163] on input "c. Resource leveling is used to adjust the schedule of activities to address re…" at bounding box center [169, 159] width 0 height 7
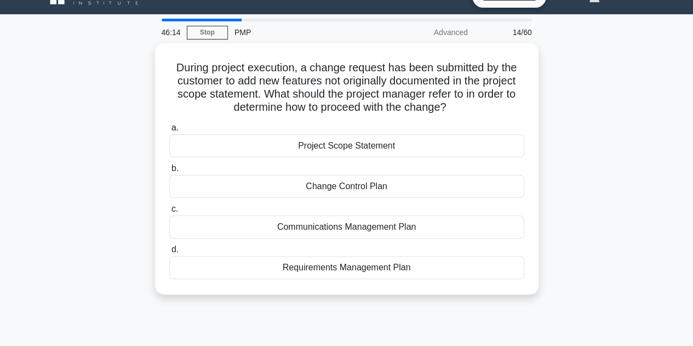
scroll to position [0, 0]
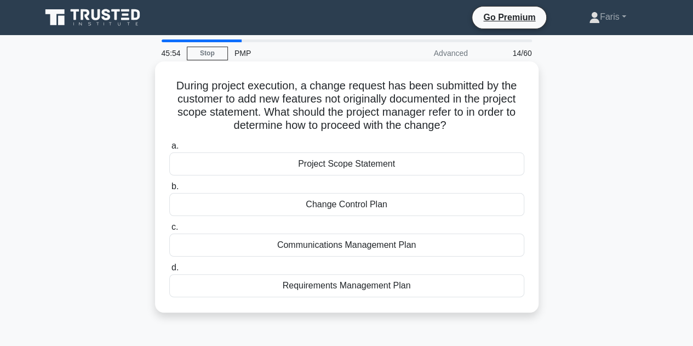
click at [293, 208] on div "Change Control Plan" at bounding box center [346, 204] width 355 height 23
click at [169, 190] on input "b. Change Control Plan" at bounding box center [169, 186] width 0 height 7
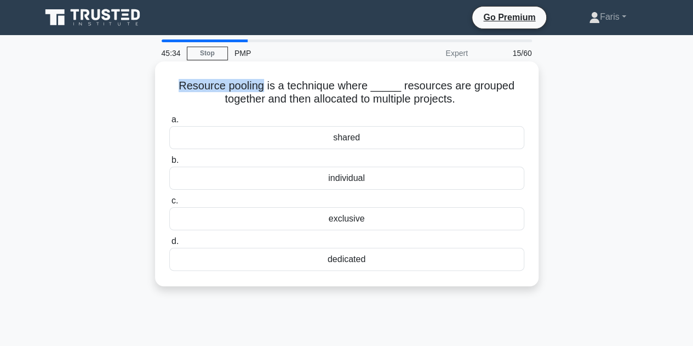
drag, startPoint x: 183, startPoint y: 84, endPoint x: 265, endPoint y: 86, distance: 82.2
click at [265, 86] on h5 "Resource pooling is a technique where _____ resources are grouped together and …" at bounding box center [346, 92] width 357 height 27
copy h5 "Resource pooling"
click at [379, 142] on div "shared" at bounding box center [346, 137] width 355 height 23
click at [169, 123] on input "a. shared" at bounding box center [169, 119] width 0 height 7
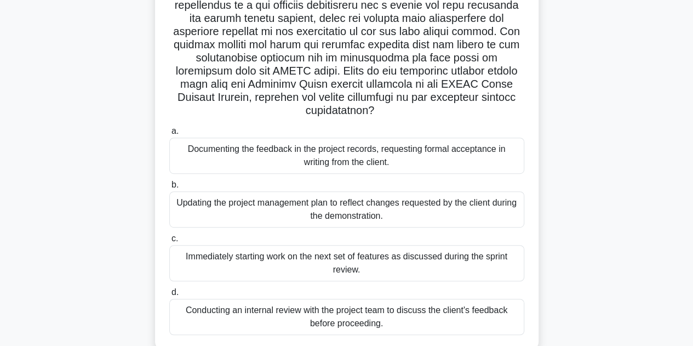
scroll to position [219, 0]
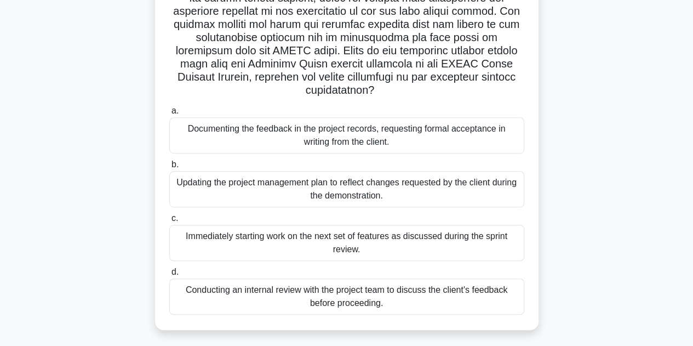
click at [262, 297] on div "Conducting an internal review with the project team to discuss the client's fee…" at bounding box center [346, 296] width 355 height 36
click at [169, 276] on input "d. Conducting an internal review with the project team to discuss the client's …" at bounding box center [169, 271] width 0 height 7
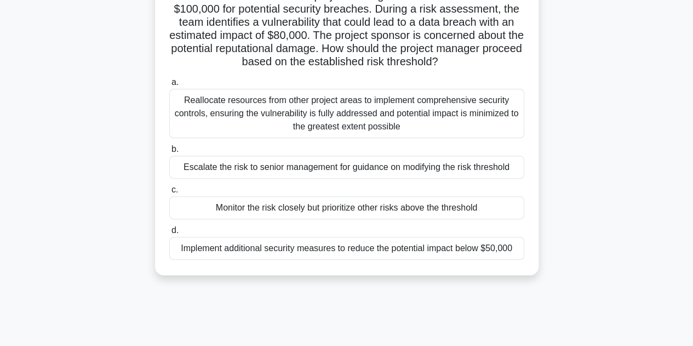
scroll to position [110, 0]
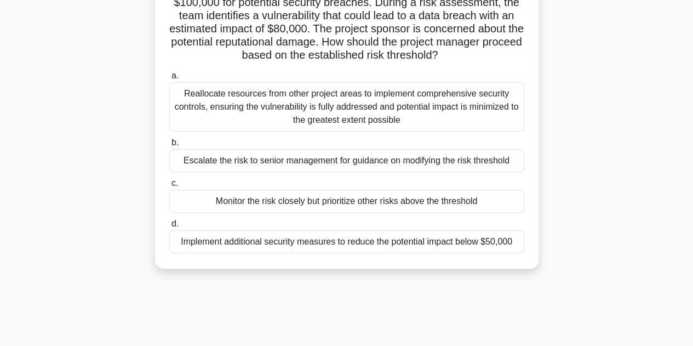
click at [274, 244] on div "Implement additional security measures to reduce the potential impact below $50…" at bounding box center [346, 241] width 355 height 23
click at [169, 227] on input "d. Implement additional security measures to reduce the potential impact below …" at bounding box center [169, 223] width 0 height 7
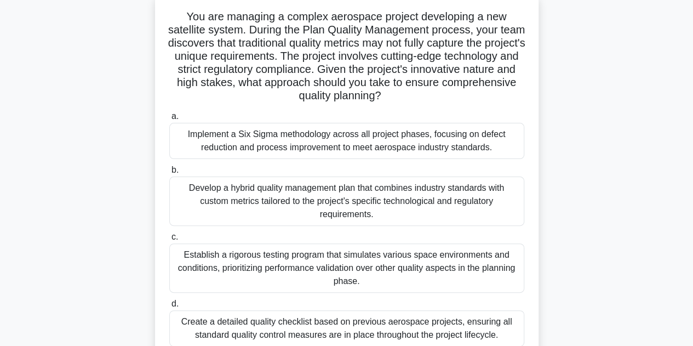
scroll to position [55, 0]
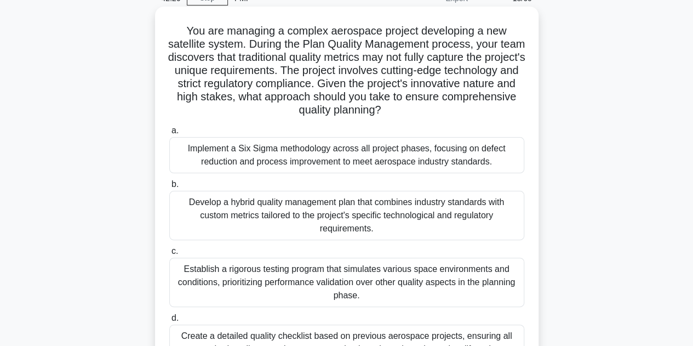
click at [271, 225] on div "Develop a hybrid quality management plan that combines industry standards with …" at bounding box center [346, 215] width 355 height 49
click at [169, 188] on input "b. Develop a hybrid quality management plan that combines industry standards wi…" at bounding box center [169, 184] width 0 height 7
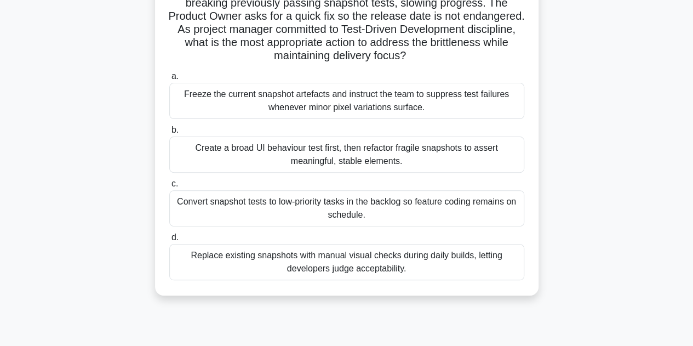
scroll to position [110, 0]
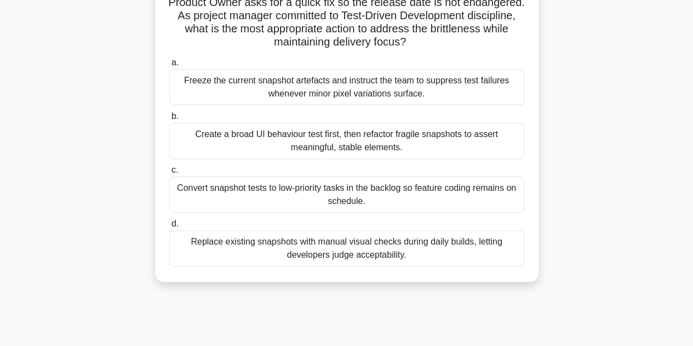
click at [237, 251] on div "Replace existing snapshots with manual visual checks during daily builds, letti…" at bounding box center [346, 248] width 355 height 36
click at [169, 227] on input "d. Replace existing snapshots with manual visual checks during daily builds, le…" at bounding box center [169, 223] width 0 height 7
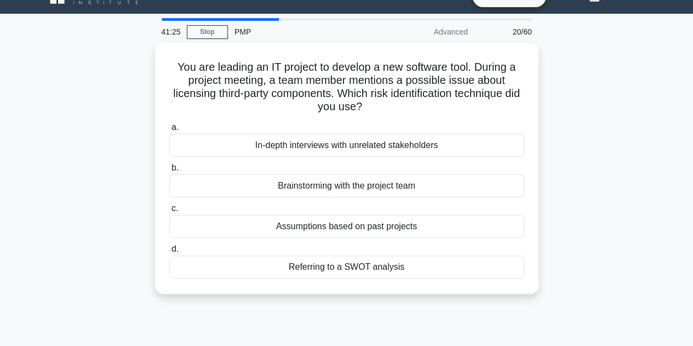
scroll to position [0, 0]
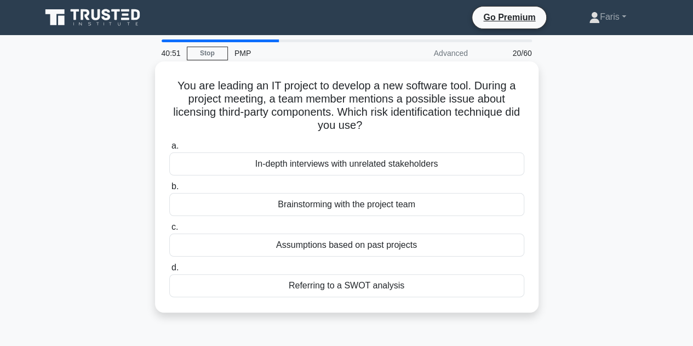
click at [343, 284] on div "Referring to a SWOT analysis" at bounding box center [346, 285] width 355 height 23
click at [169, 271] on input "d. Referring to a SWOT analysis" at bounding box center [169, 267] width 0 height 7
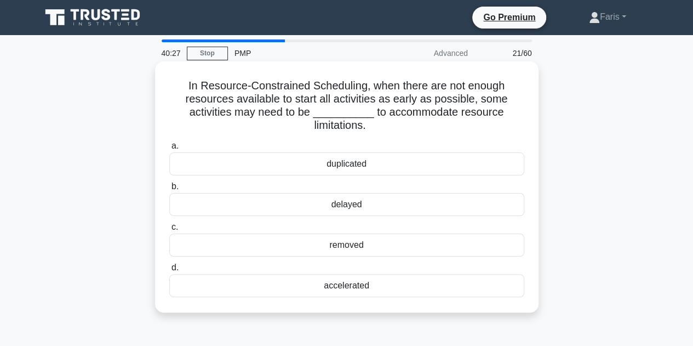
click at [337, 289] on div "accelerated" at bounding box center [346, 285] width 355 height 23
click at [169, 271] on input "d. accelerated" at bounding box center [169, 267] width 0 height 7
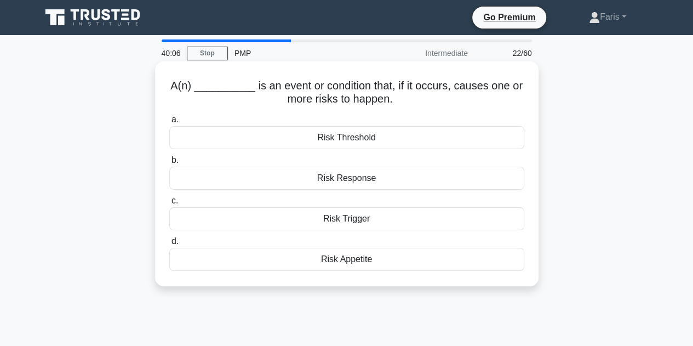
click at [380, 258] on div "Risk Appetite" at bounding box center [346, 259] width 355 height 23
click at [169, 245] on input "d. Risk Appetite" at bounding box center [169, 241] width 0 height 7
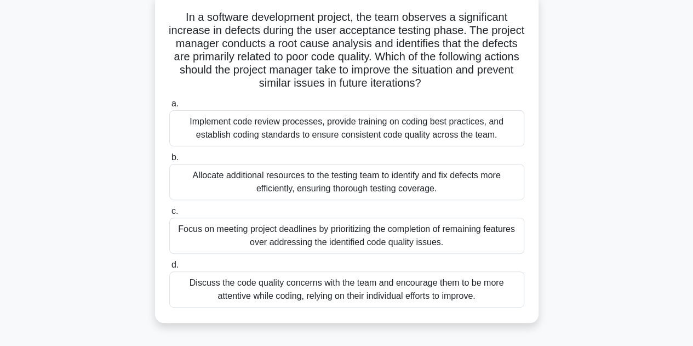
scroll to position [55, 0]
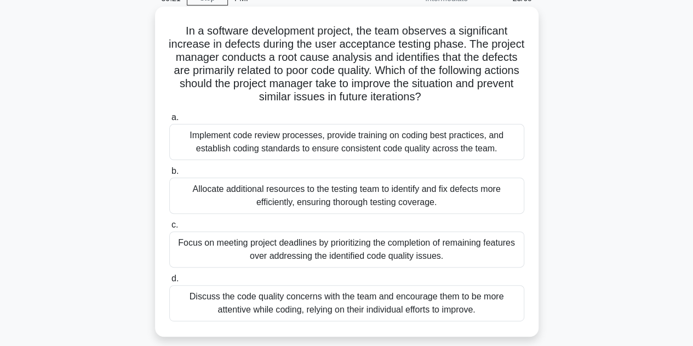
click at [307, 150] on div "Implement code review processes, provide training on coding best practices, and…" at bounding box center [346, 142] width 355 height 36
click at [169, 121] on input "a. Implement code review processes, provide training on coding best practices, …" at bounding box center [169, 117] width 0 height 7
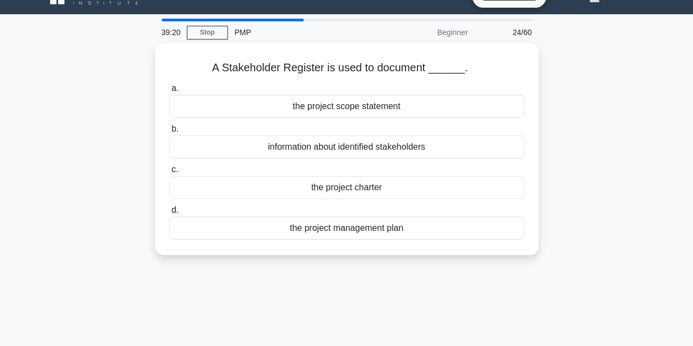
scroll to position [0, 0]
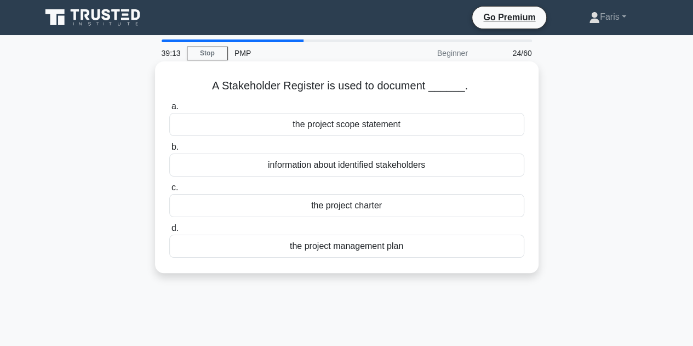
click at [285, 165] on div "information about identified stakeholders" at bounding box center [346, 164] width 355 height 23
click at [169, 151] on input "b. information about identified stakeholders" at bounding box center [169, 147] width 0 height 7
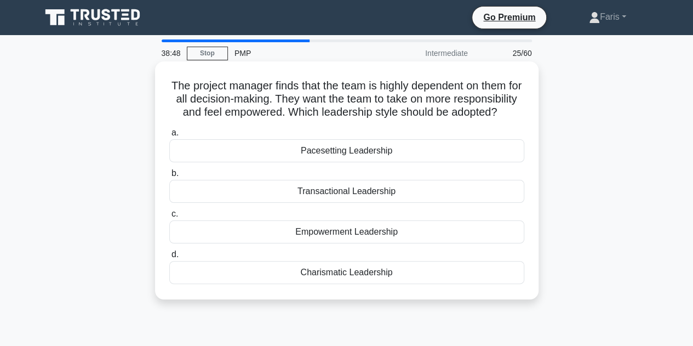
click at [383, 203] on div "Transactional Leadership" at bounding box center [346, 191] width 355 height 23
click at [169, 177] on input "b. Transactional Leadership" at bounding box center [169, 173] width 0 height 7
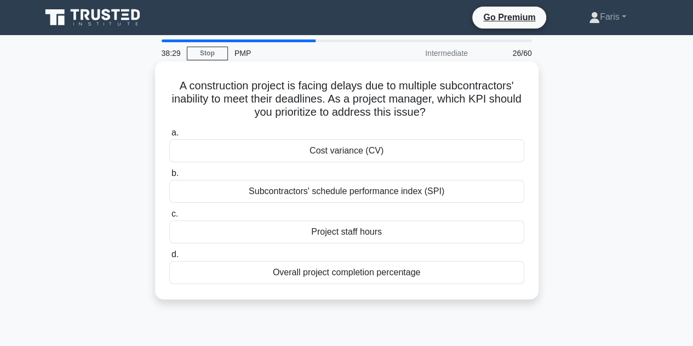
click at [365, 198] on div "Subcontractors' schedule performance index (SPI)" at bounding box center [346, 191] width 355 height 23
click at [169, 177] on input "b. Subcontractors' schedule performance index (SPI)" at bounding box center [169, 173] width 0 height 7
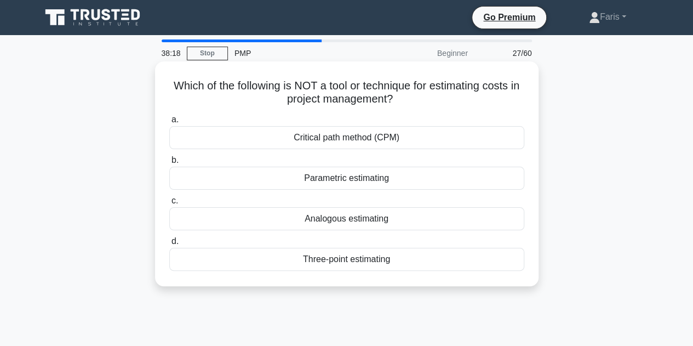
click at [297, 141] on div "Critical path method (CPM)" at bounding box center [346, 137] width 355 height 23
click at [169, 123] on input "a. Critical path method (CPM)" at bounding box center [169, 119] width 0 height 7
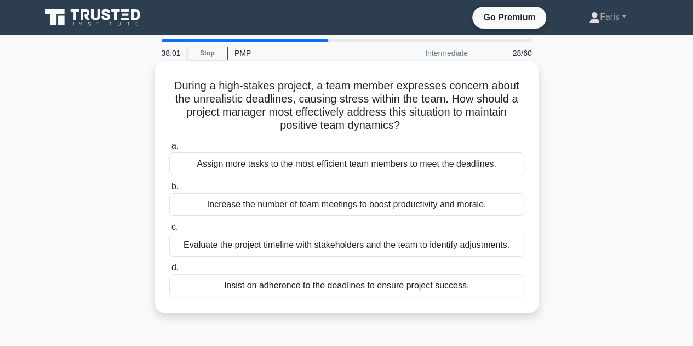
click at [237, 249] on div "Evaluate the project timeline with stakeholders and the team to identify adjust…" at bounding box center [346, 244] width 355 height 23
click at [169, 231] on input "c. Evaluate the project timeline with stakeholders and the team to identify adj…" at bounding box center [169, 227] width 0 height 7
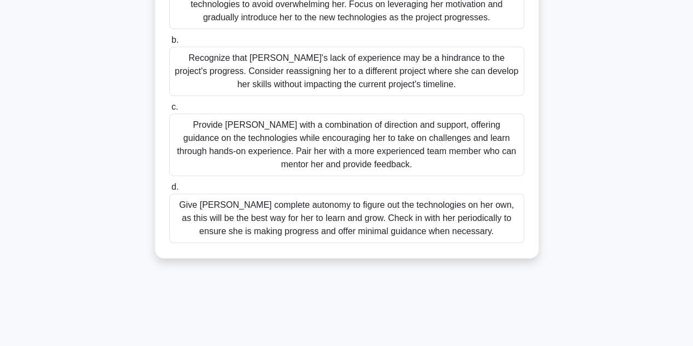
scroll to position [219, 0]
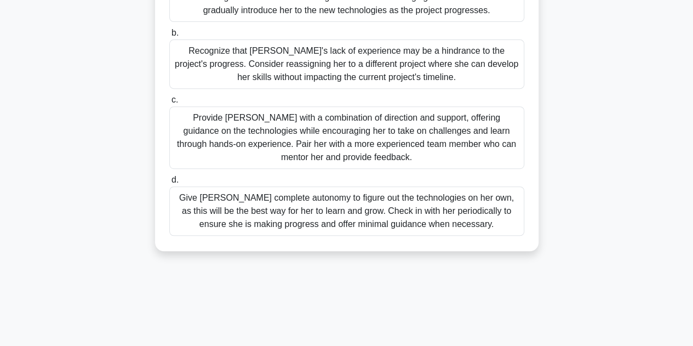
click at [290, 137] on div "Provide Sarah with a combination of direction and support, offering guidance on…" at bounding box center [346, 137] width 355 height 62
click at [169, 104] on input "c. Provide Sarah with a combination of direction and support, offering guidance…" at bounding box center [169, 99] width 0 height 7
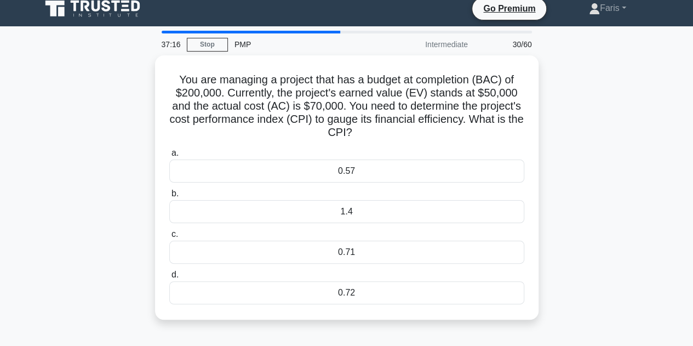
scroll to position [0, 0]
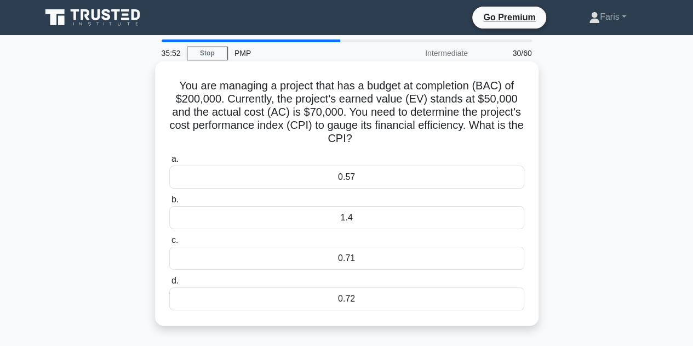
click at [280, 256] on div "0.71" at bounding box center [346, 258] width 355 height 23
click at [169, 244] on input "c. 0.71" at bounding box center [169, 240] width 0 height 7
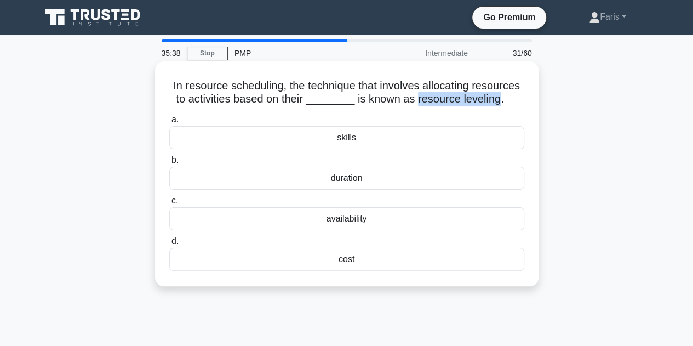
drag, startPoint x: 496, startPoint y: 101, endPoint x: 412, endPoint y: 102, distance: 84.4
click at [412, 102] on h5 "In resource scheduling, the technique that involves allocating resources to act…" at bounding box center [346, 92] width 357 height 27
copy h5 "resource leveling"
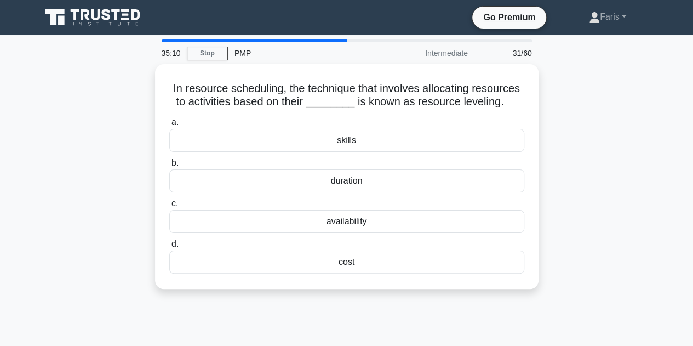
click at [580, 158] on div "In resource scheduling, the technique that involves allocating resources to act…" at bounding box center [347, 183] width 625 height 238
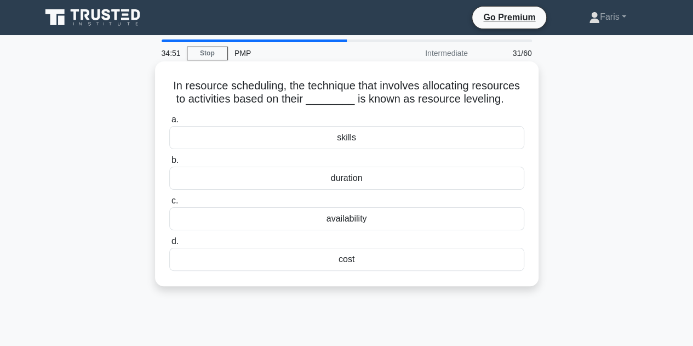
click at [377, 222] on div "availability" at bounding box center [346, 218] width 355 height 23
click at [169, 204] on input "c. availability" at bounding box center [169, 200] width 0 height 7
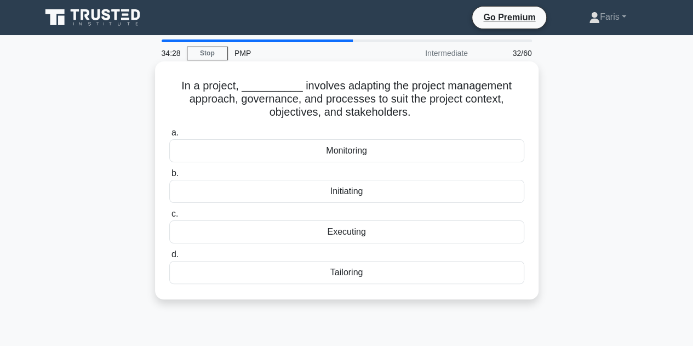
click at [307, 230] on div "Executing" at bounding box center [346, 231] width 355 height 23
click at [169, 217] on input "c. Executing" at bounding box center [169, 213] width 0 height 7
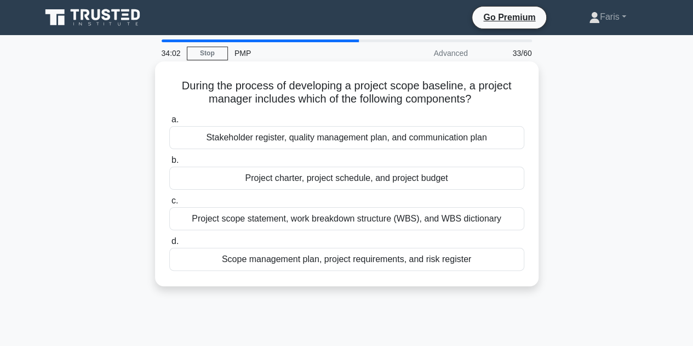
click at [301, 222] on div "Project scope statement, work breakdown structure (WBS), and WBS dictionary" at bounding box center [346, 218] width 355 height 23
click at [169, 204] on input "c. Project scope statement, work breakdown structure (WBS), and WBS dictionary" at bounding box center [169, 200] width 0 height 7
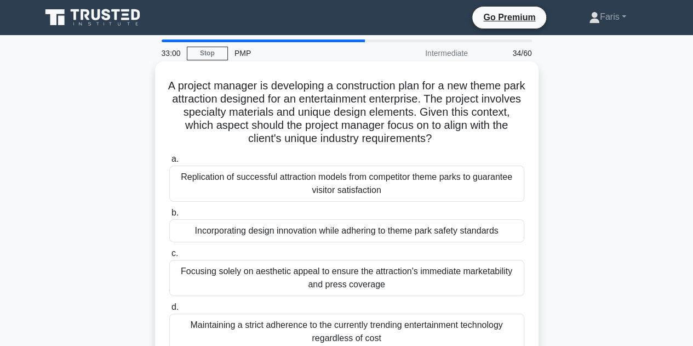
click at [234, 235] on div "Incorporating design innovation while adhering to theme park safety standards" at bounding box center [346, 230] width 355 height 23
click at [169, 216] on input "b. Incorporating design innovation while adhering to theme park safety standards" at bounding box center [169, 212] width 0 height 7
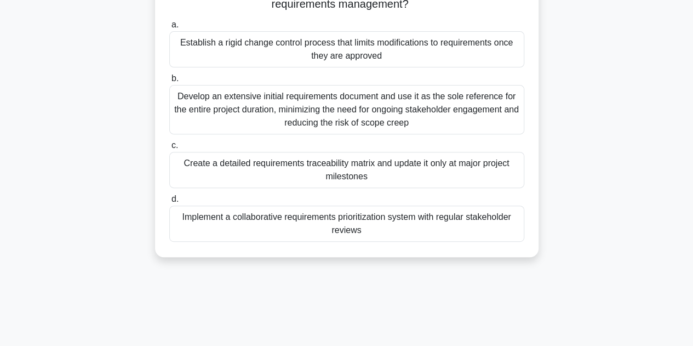
scroll to position [164, 0]
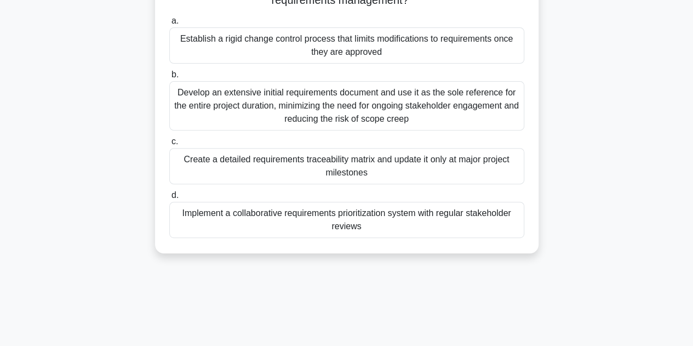
click at [259, 98] on div "Develop an extensive initial requirements document and use it as the sole refer…" at bounding box center [346, 105] width 355 height 49
click at [169, 78] on input "b. Develop an extensive initial requirements document and use it as the sole re…" at bounding box center [169, 74] width 0 height 7
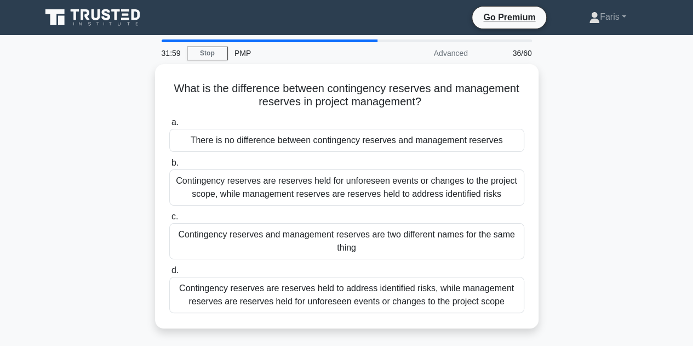
scroll to position [55, 0]
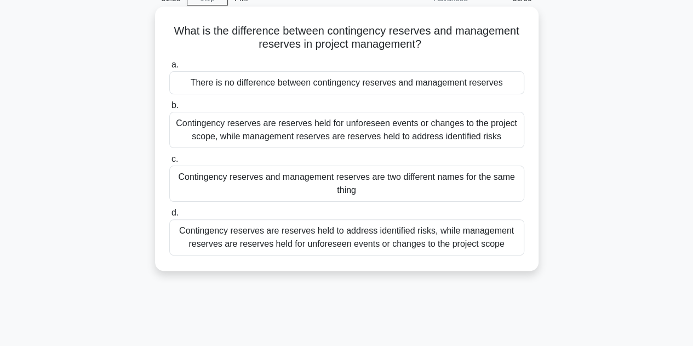
click at [220, 233] on div "Contingency reserves are reserves held to address identified risks, while manag…" at bounding box center [346, 237] width 355 height 36
click at [169, 216] on input "d. Contingency reserves are reserves held to address identified risks, while ma…" at bounding box center [169, 212] width 0 height 7
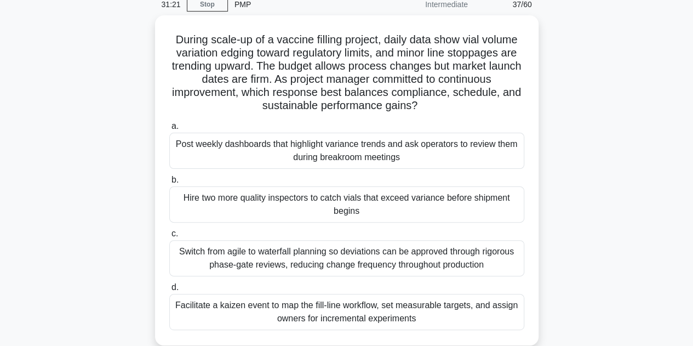
scroll to position [110, 0]
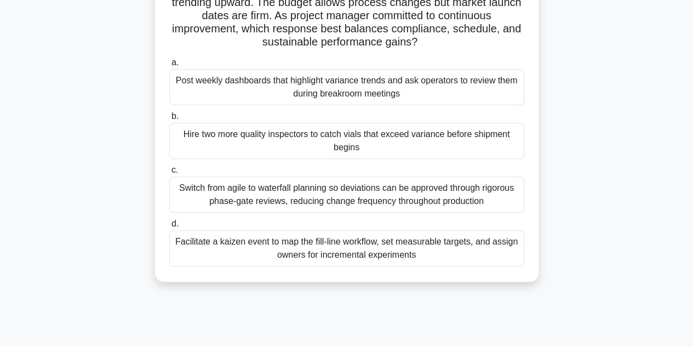
drag, startPoint x: 245, startPoint y: 240, endPoint x: 219, endPoint y: 242, distance: 25.8
click at [219, 242] on div "Facilitate a kaizen event to map the fill-line workflow, set measurable targets…" at bounding box center [346, 248] width 355 height 36
copy div "kaizen"
click at [310, 251] on div "Facilitate a kaizen event to map the fill-line workflow, set measurable targets…" at bounding box center [346, 248] width 355 height 36
click at [169, 227] on input "d. Facilitate a kaizen event to map the fill-line workflow, set measurable targ…" at bounding box center [169, 223] width 0 height 7
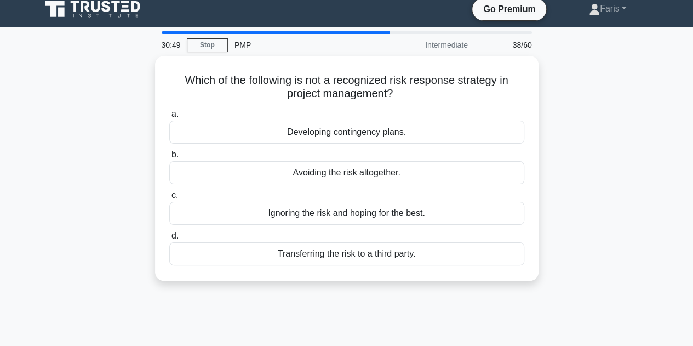
scroll to position [0, 0]
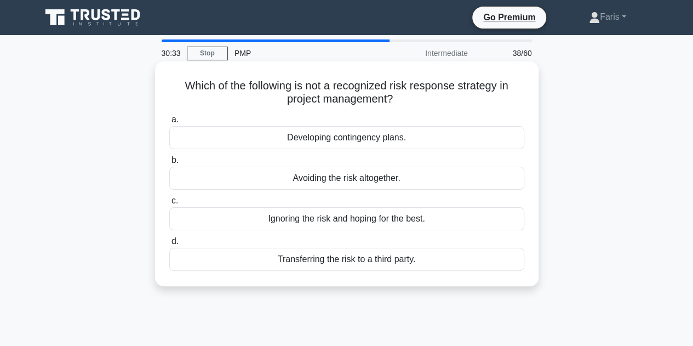
click at [270, 220] on div "Ignoring the risk and hoping for the best." at bounding box center [346, 218] width 355 height 23
click at [169, 204] on input "c. Ignoring the risk and hoping for the best." at bounding box center [169, 200] width 0 height 7
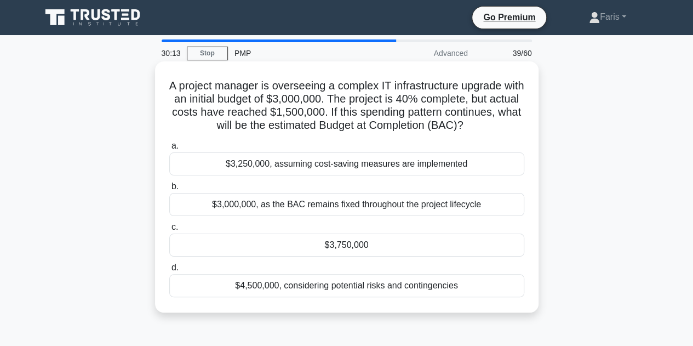
click at [240, 290] on div "$4,500,000, considering potential risks and contingencies" at bounding box center [346, 285] width 355 height 23
click at [169, 271] on input "d. $4,500,000, considering potential risks and contingencies" at bounding box center [169, 267] width 0 height 7
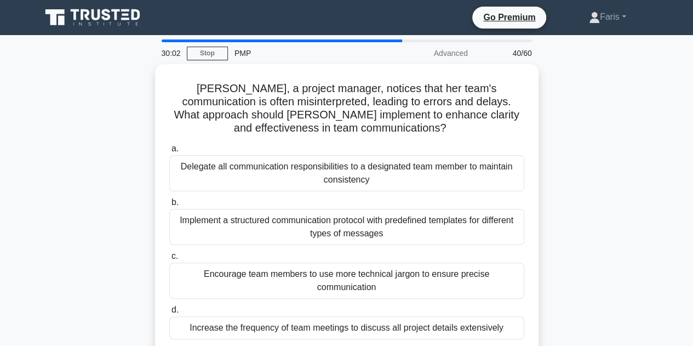
scroll to position [55, 0]
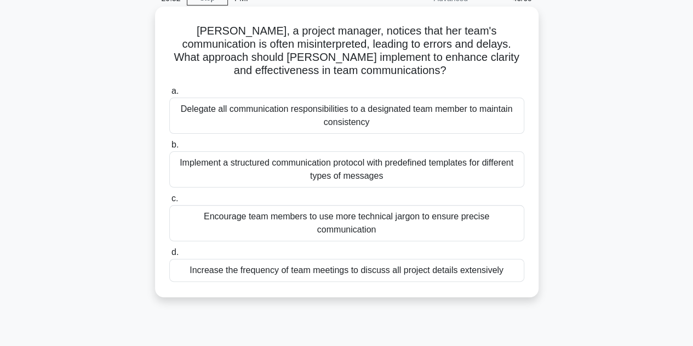
click at [228, 170] on div "Implement a structured communication protocol with predefined templates for dif…" at bounding box center [346, 169] width 355 height 36
click at [169, 148] on input "b. Implement a structured communication protocol with predefined templates for …" at bounding box center [169, 144] width 0 height 7
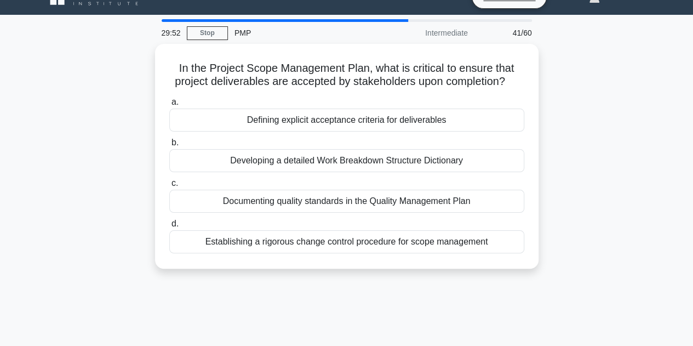
scroll to position [0, 0]
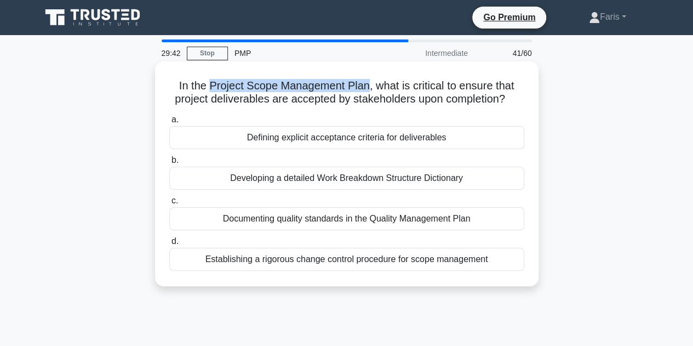
drag, startPoint x: 368, startPoint y: 87, endPoint x: 209, endPoint y: 85, distance: 158.9
click at [209, 85] on h5 "In the Project Scope Management Plan, what is critical to ensure that project d…" at bounding box center [346, 92] width 357 height 27
copy h5 "Project Scope Management Plan"
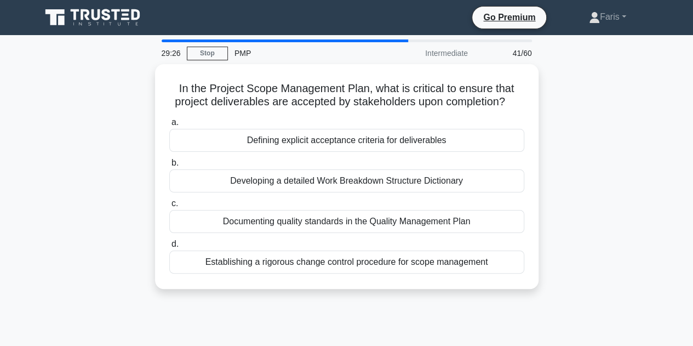
click at [80, 225] on div "In the Project Scope Management Plan, what is critical to ensure that project d…" at bounding box center [347, 183] width 625 height 238
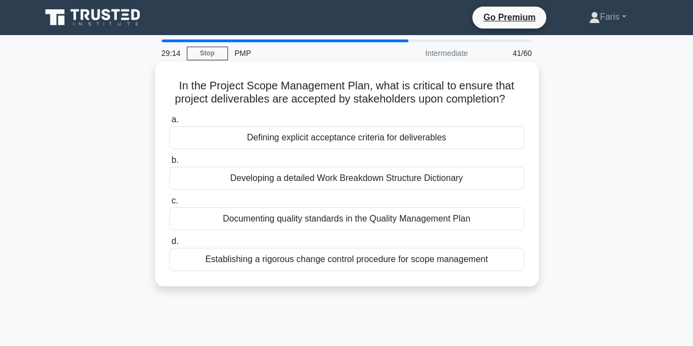
click at [293, 141] on div "Defining explicit acceptance criteria for deliverables" at bounding box center [346, 137] width 355 height 23
click at [169, 123] on input "a. Defining explicit acceptance criteria for deliverables" at bounding box center [169, 119] width 0 height 7
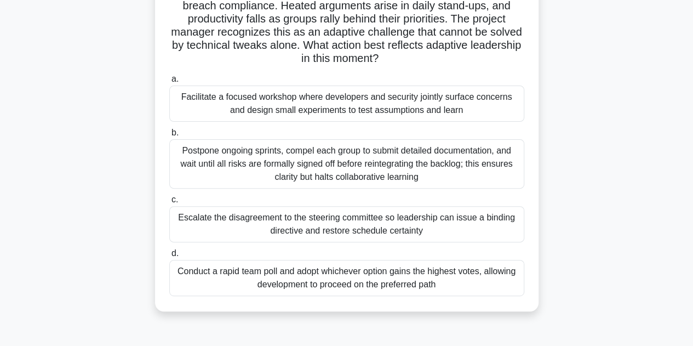
scroll to position [110, 0]
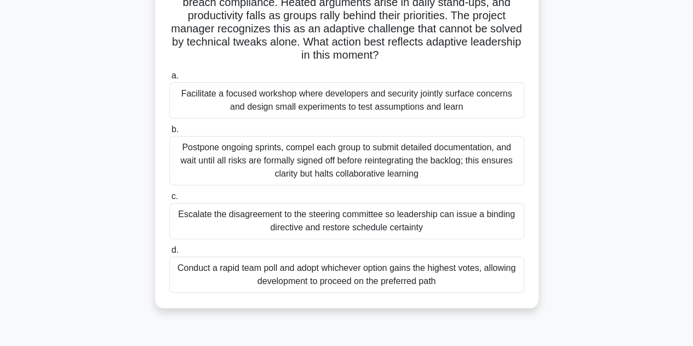
click at [284, 275] on div "Conduct a rapid team poll and adopt whichever option gains the highest votes, a…" at bounding box center [346, 274] width 355 height 36
click at [169, 254] on input "d. Conduct a rapid team poll and adopt whichever option gains the highest votes…" at bounding box center [169, 250] width 0 height 7
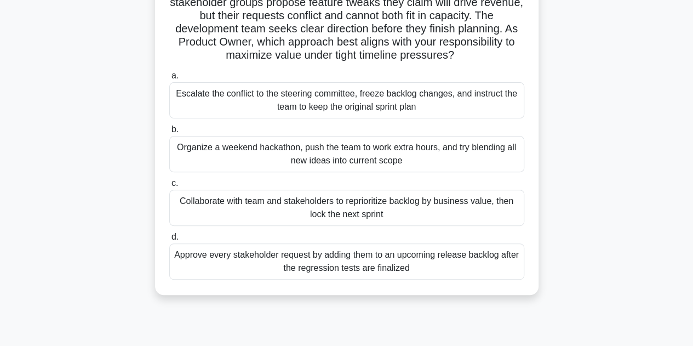
click at [337, 209] on div "Collaborate with team and stakeholders to reprioritize backlog by business valu…" at bounding box center [346, 208] width 355 height 36
click at [169, 187] on input "c. Collaborate with team and stakeholders to reprioritize backlog by business v…" at bounding box center [169, 183] width 0 height 7
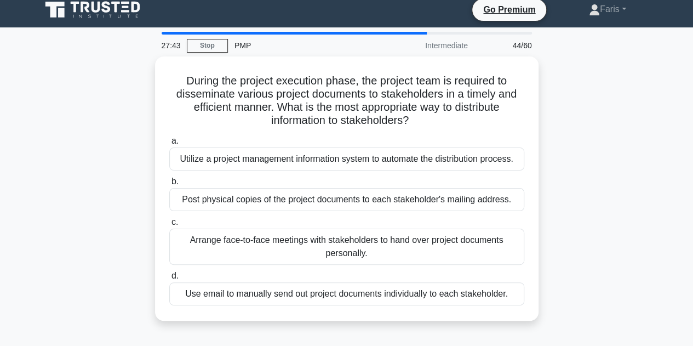
scroll to position [0, 0]
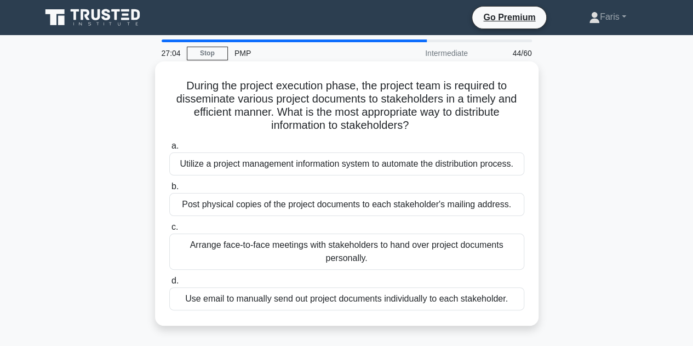
click at [354, 299] on div "Use email to manually send out project documents individually to each stakehold…" at bounding box center [346, 298] width 355 height 23
click at [169, 284] on input "d. Use email to manually send out project documents individually to each stakeh…" at bounding box center [169, 280] width 0 height 7
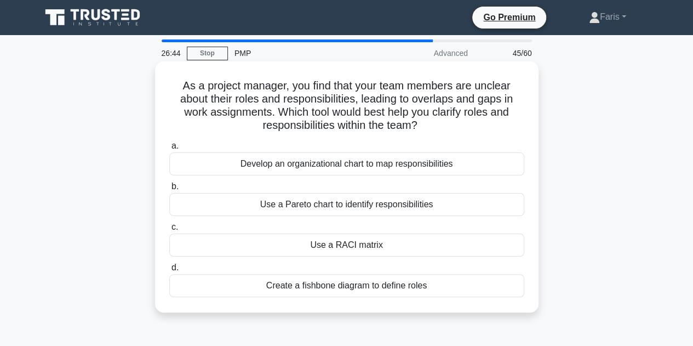
click at [302, 250] on div "Use a RACI matrix" at bounding box center [346, 244] width 355 height 23
click at [169, 231] on input "c. Use a RACI matrix" at bounding box center [169, 227] width 0 height 7
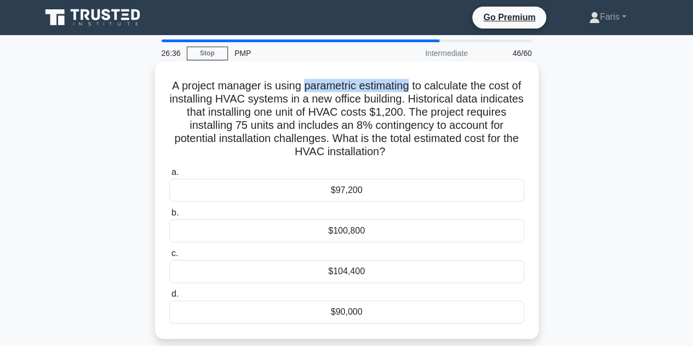
drag, startPoint x: 311, startPoint y: 86, endPoint x: 416, endPoint y: 89, distance: 105.8
click at [416, 89] on h5 "A project manager is using parametric estimating to calculate the cost of insta…" at bounding box center [346, 119] width 357 height 80
copy h5 "parametric estimating"
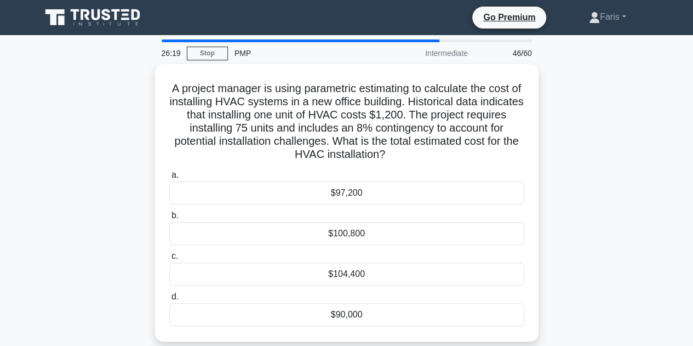
click at [123, 204] on div "A project manager is using parametric estimating to calculate the cost of insta…" at bounding box center [347, 209] width 625 height 290
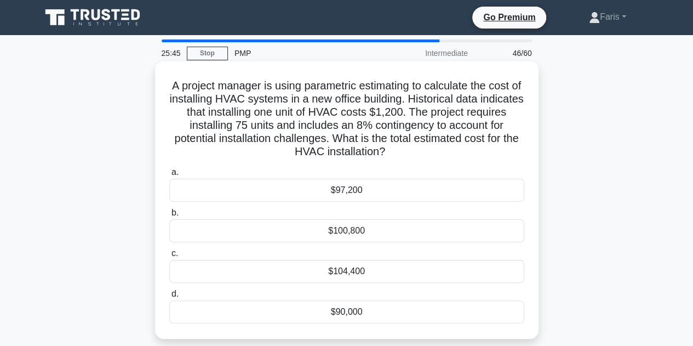
click at [307, 188] on div "$97,200" at bounding box center [346, 190] width 355 height 23
click at [169, 176] on input "a. $97,200" at bounding box center [169, 172] width 0 height 7
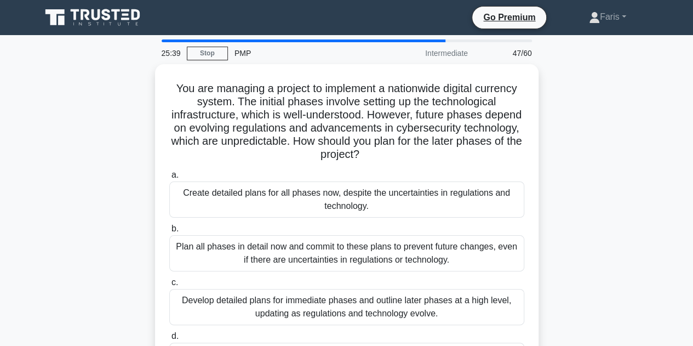
click at [121, 169] on div "You are managing a project to implement a nationwide digital currency system. T…" at bounding box center [347, 235] width 625 height 343
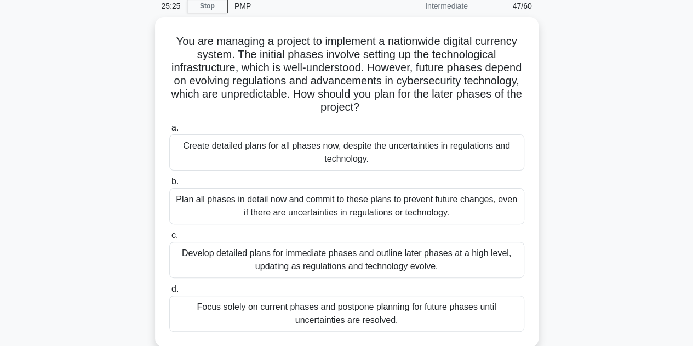
scroll to position [110, 0]
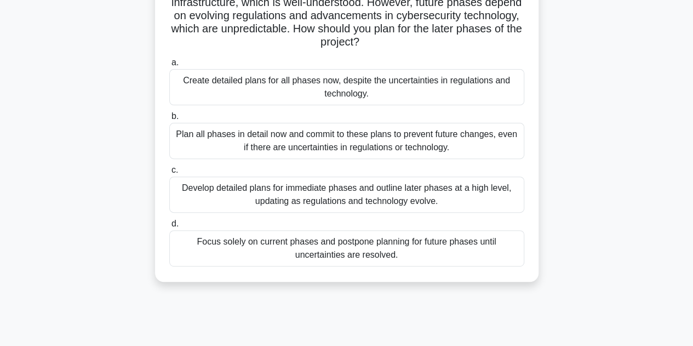
click at [425, 204] on div "Develop detailed plans for immediate phases and outline later phases at a high …" at bounding box center [346, 194] width 355 height 36
click at [169, 174] on input "c. Develop detailed plans for immediate phases and outline later phases at a hi…" at bounding box center [169, 170] width 0 height 7
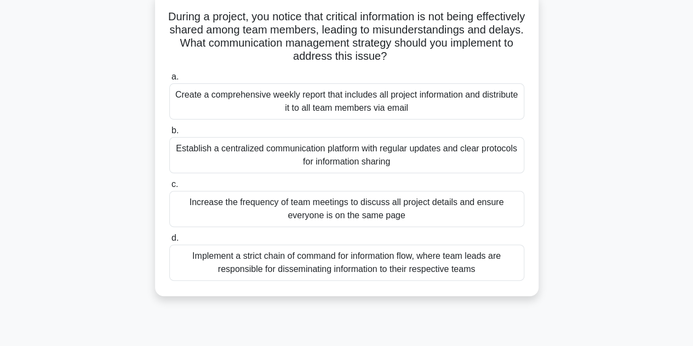
scroll to position [55, 0]
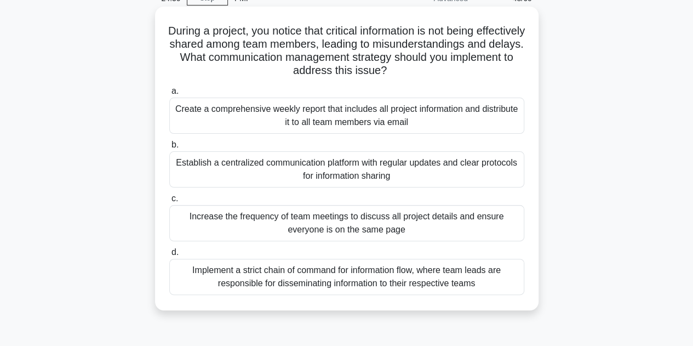
click at [203, 170] on div "Establish a centralized communication platform with regular updates and clear p…" at bounding box center [346, 169] width 355 height 36
click at [169, 148] on input "b. Establish a centralized communication platform with regular updates and clea…" at bounding box center [169, 144] width 0 height 7
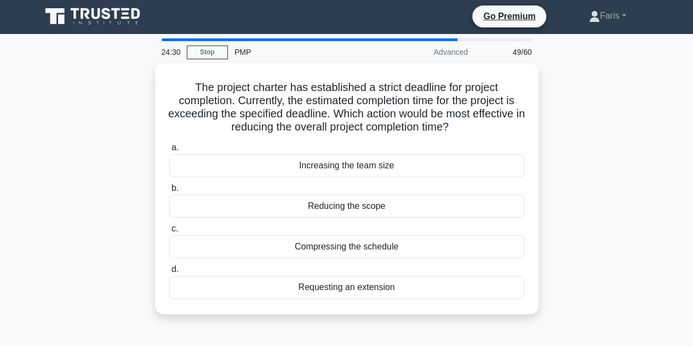
scroll to position [0, 0]
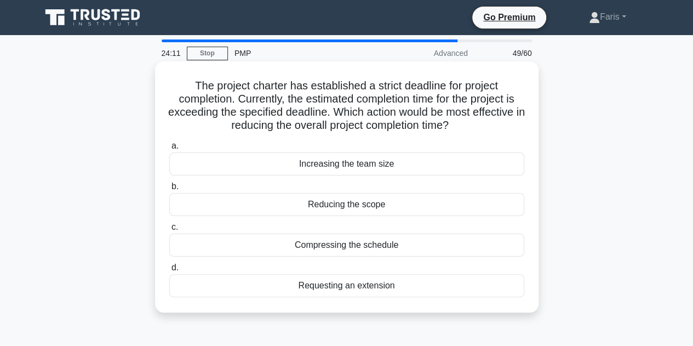
click at [337, 245] on div "Compressing the schedule" at bounding box center [346, 244] width 355 height 23
click at [169, 231] on input "c. Compressing the schedule" at bounding box center [169, 227] width 0 height 7
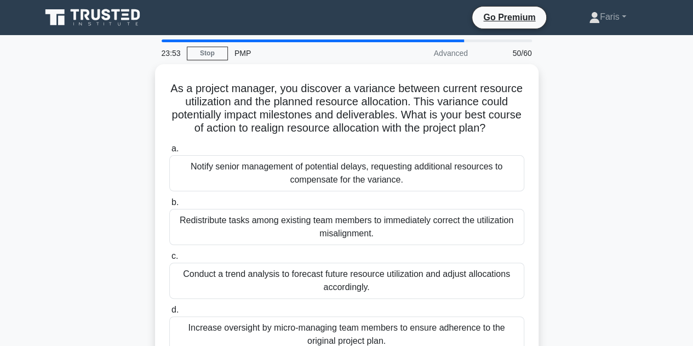
scroll to position [55, 0]
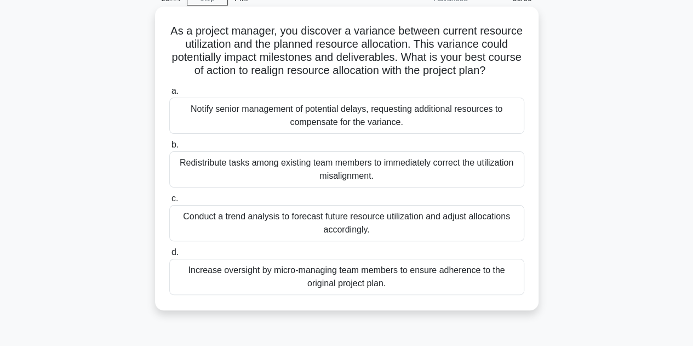
click at [247, 217] on div "Conduct a trend analysis to forecast future resource utilization and adjust all…" at bounding box center [346, 223] width 355 height 36
click at [169, 202] on input "c. Conduct a trend analysis to forecast future resource utilization and adjust …" at bounding box center [169, 198] width 0 height 7
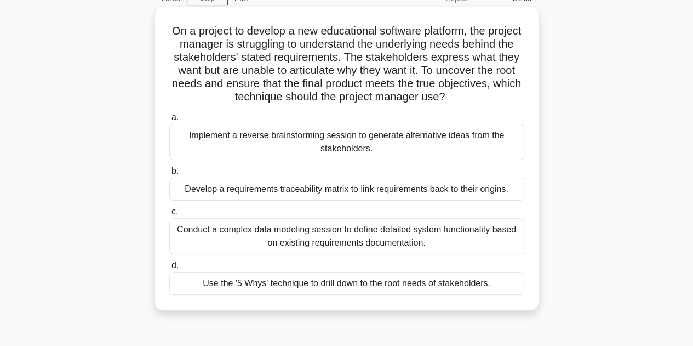
click at [309, 285] on div "Use the '5 Whys' technique to drill down to the root needs of stakeholders." at bounding box center [346, 283] width 355 height 23
click at [169, 269] on input "d. Use the '5 Whys' technique to drill down to the root needs of stakeholders." at bounding box center [169, 265] width 0 height 7
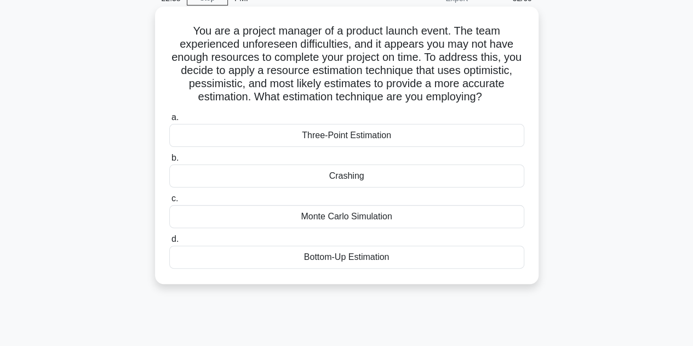
click at [336, 176] on div "Crashing" at bounding box center [346, 175] width 355 height 23
click at [169, 162] on input "b. Crashing" at bounding box center [169, 157] width 0 height 7
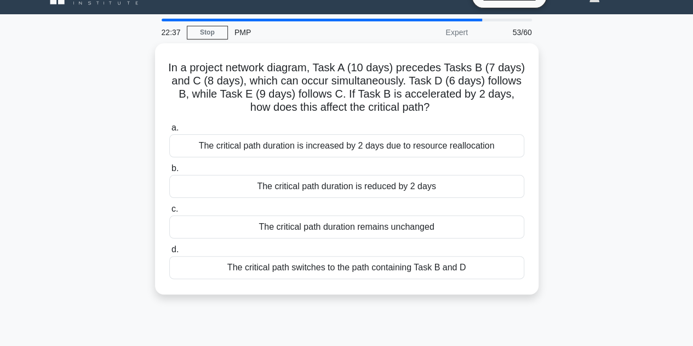
scroll to position [0, 0]
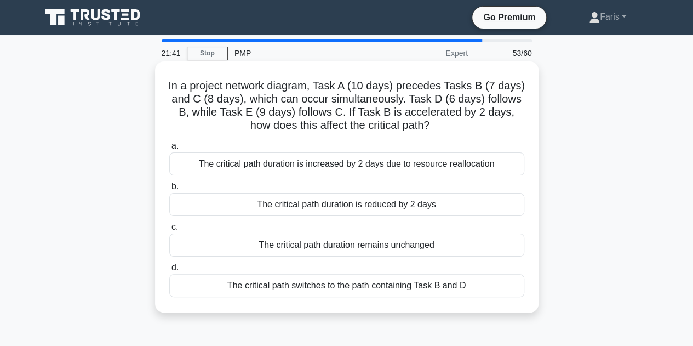
click at [350, 285] on div "The critical path switches to the path containing Task B and D" at bounding box center [346, 285] width 355 height 23
click at [169, 271] on input "d. The critical path switches to the path containing Task B and D" at bounding box center [169, 267] width 0 height 7
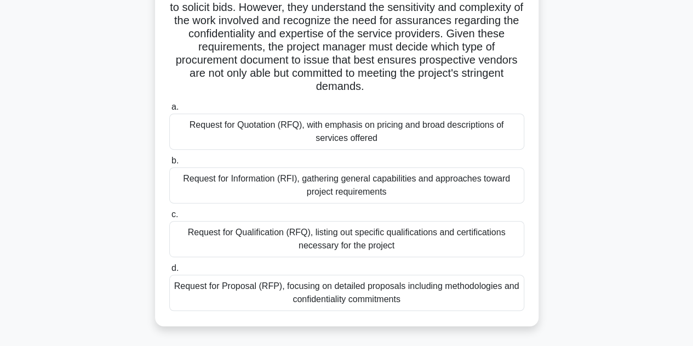
scroll to position [164, 0]
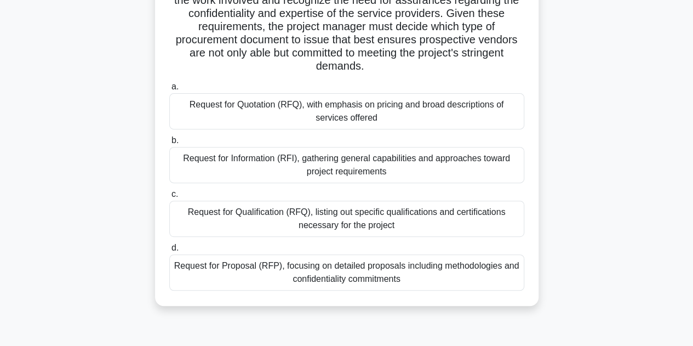
click at [411, 278] on div "Request for Proposal (RFP), focusing on detailed proposals including methodolog…" at bounding box center [346, 272] width 355 height 36
click at [169, 251] on input "d. Request for Proposal (RFP), focusing on detailed proposals including methodo…" at bounding box center [169, 247] width 0 height 7
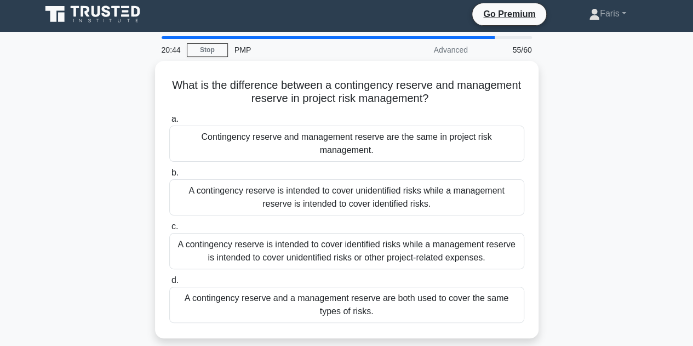
scroll to position [0, 0]
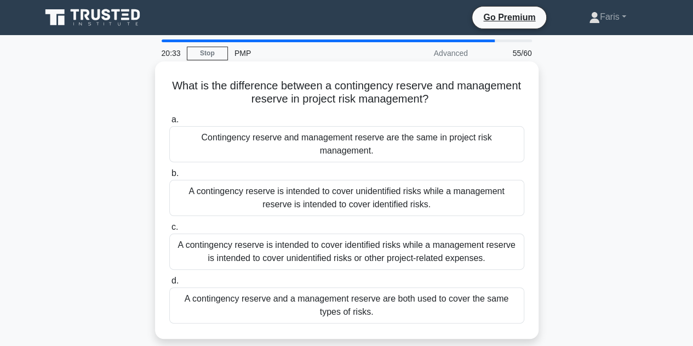
click at [305, 247] on div "A contingency reserve is intended to cover identified risks while a management …" at bounding box center [346, 251] width 355 height 36
click at [169, 231] on input "c. A contingency reserve is intended to cover identified risks while a manageme…" at bounding box center [169, 227] width 0 height 7
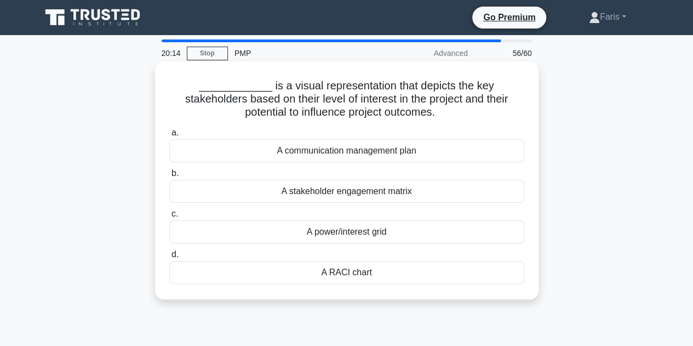
drag, startPoint x: 380, startPoint y: 274, endPoint x: 317, endPoint y: 278, distance: 63.6
click at [317, 278] on div "A RACI chart" at bounding box center [346, 272] width 355 height 23
copy div "A RACI chart"
click at [334, 233] on div "A power/interest grid" at bounding box center [346, 231] width 355 height 23
click at [169, 217] on input "c. A power/interest grid" at bounding box center [169, 213] width 0 height 7
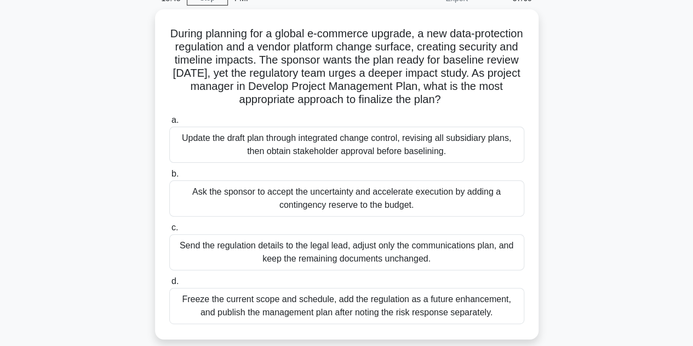
scroll to position [110, 0]
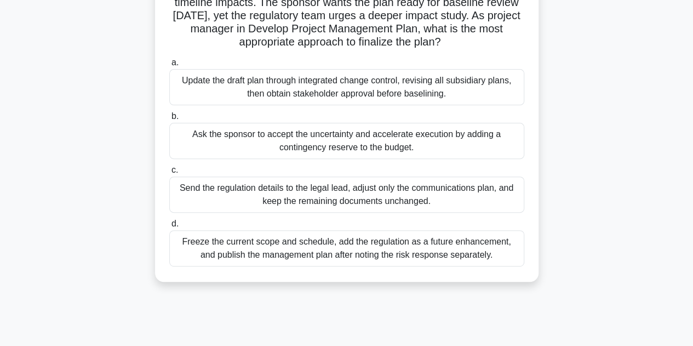
click at [318, 202] on div "Send the regulation details to the legal lead, adjust only the communications p…" at bounding box center [346, 194] width 355 height 36
click at [169, 174] on input "c. Send the regulation details to the legal lead, adjust only the communication…" at bounding box center [169, 170] width 0 height 7
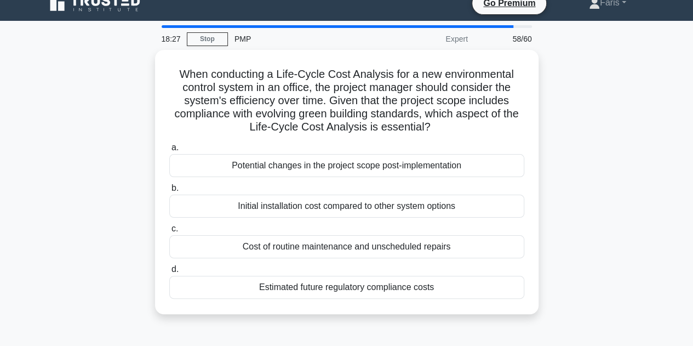
scroll to position [0, 0]
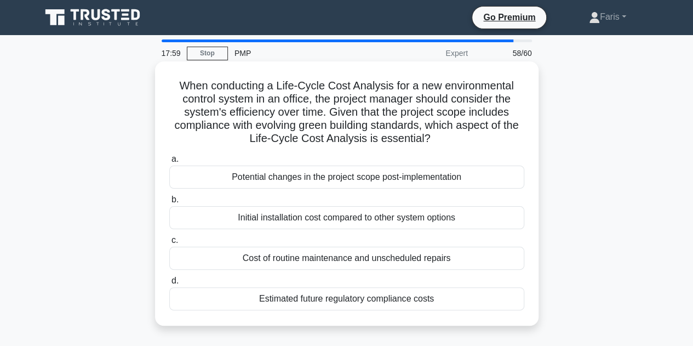
click at [403, 293] on div "Estimated future regulatory compliance costs" at bounding box center [346, 298] width 355 height 23
click at [169, 284] on input "d. Estimated future regulatory compliance costs" at bounding box center [169, 280] width 0 height 7
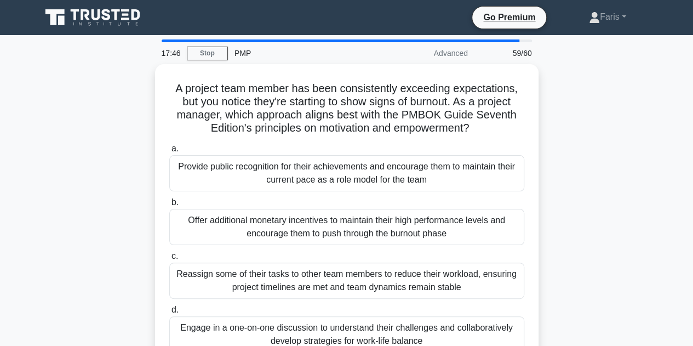
scroll to position [55, 0]
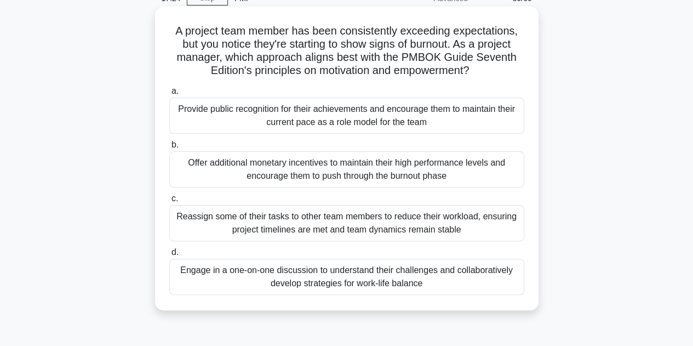
click at [291, 231] on div "Reassign some of their tasks to other team members to reduce their workload, en…" at bounding box center [346, 223] width 355 height 36
click at [169, 202] on input "c. Reassign some of their tasks to other team members to reduce their workload,…" at bounding box center [169, 198] width 0 height 7
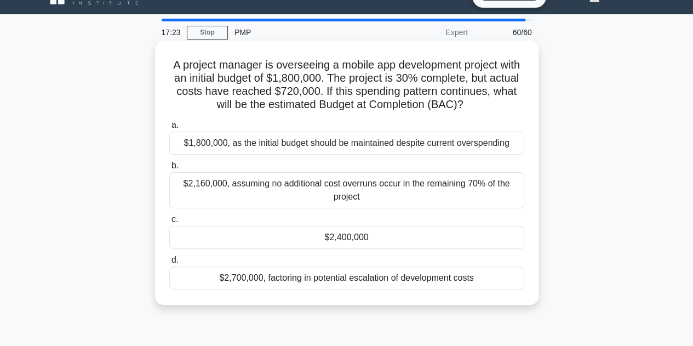
scroll to position [0, 0]
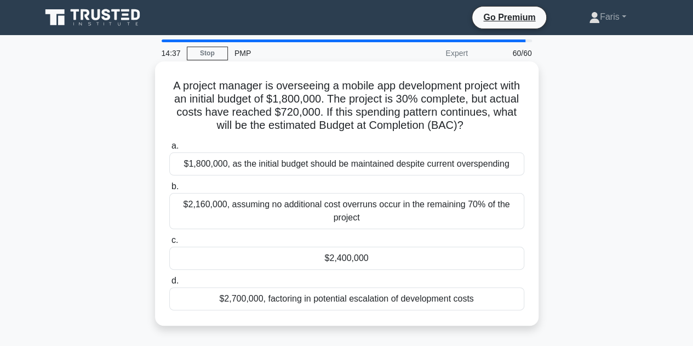
click at [345, 265] on div "$2,400,000" at bounding box center [346, 258] width 355 height 23
click at [169, 244] on input "c. $2,400,000" at bounding box center [169, 240] width 0 height 7
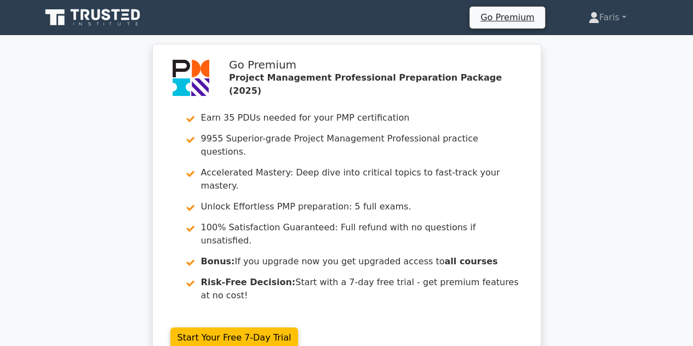
click at [106, 264] on div "Go Premium Project Management Professional Preparation Package (2025) Earn 35 P…" at bounding box center [346, 211] width 693 height 335
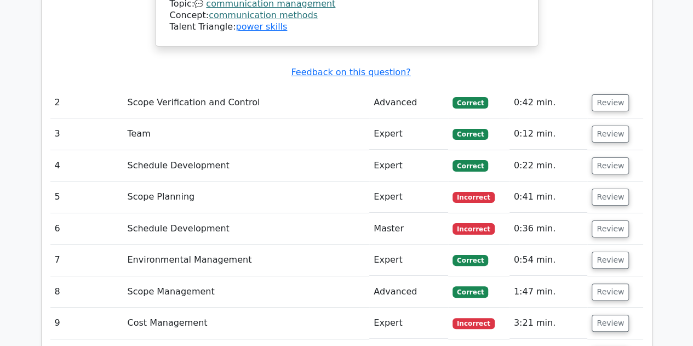
scroll to position [2137, 0]
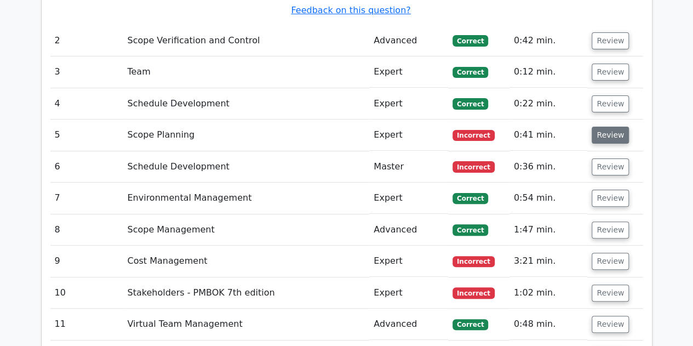
click at [612, 127] on button "Review" at bounding box center [610, 135] width 37 height 17
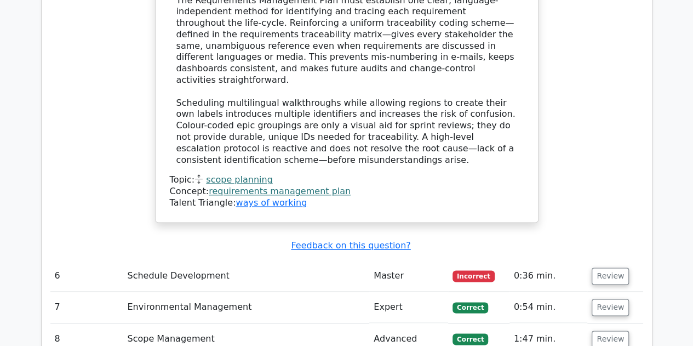
scroll to position [2684, 0]
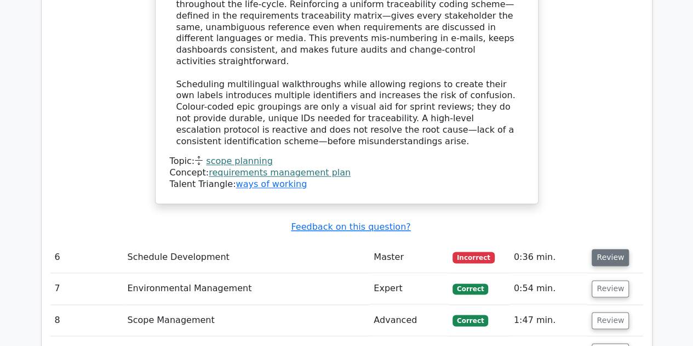
click at [623, 249] on button "Review" at bounding box center [610, 257] width 37 height 17
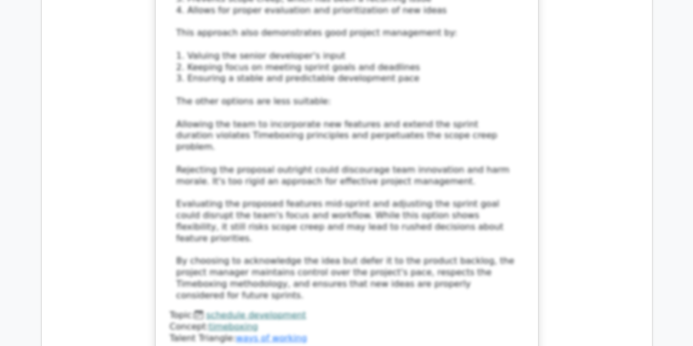
scroll to position [3670, 0]
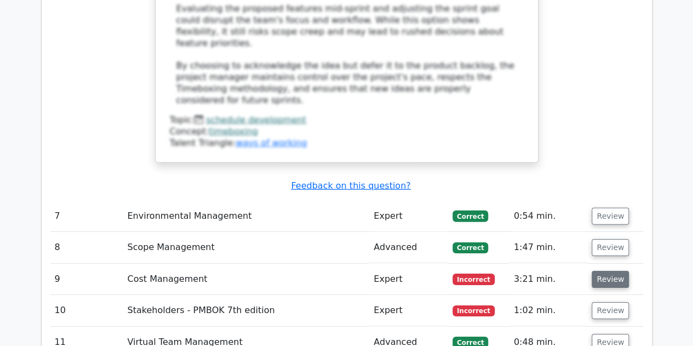
click at [611, 271] on button "Review" at bounding box center [610, 279] width 37 height 17
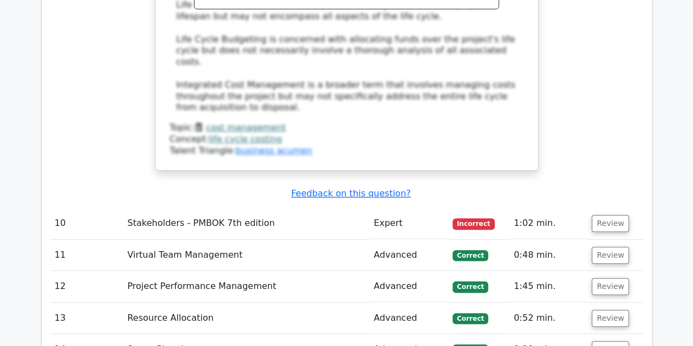
scroll to position [4328, 0]
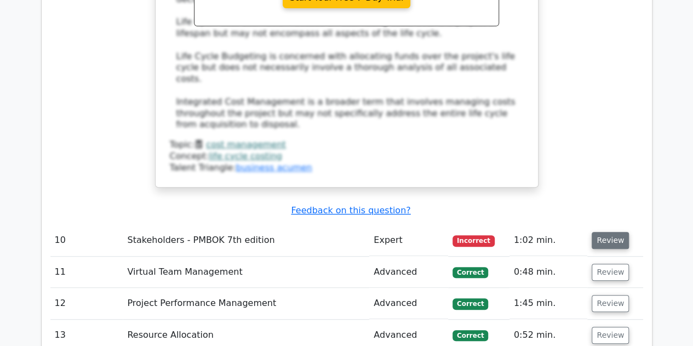
click at [606, 232] on button "Review" at bounding box center [610, 240] width 37 height 17
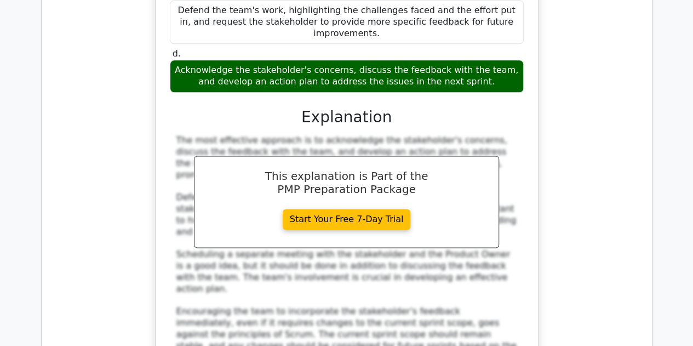
scroll to position [4930, 0]
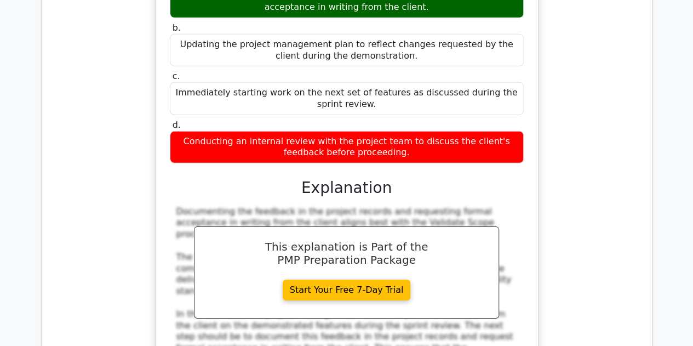
scroll to position [5917, 0]
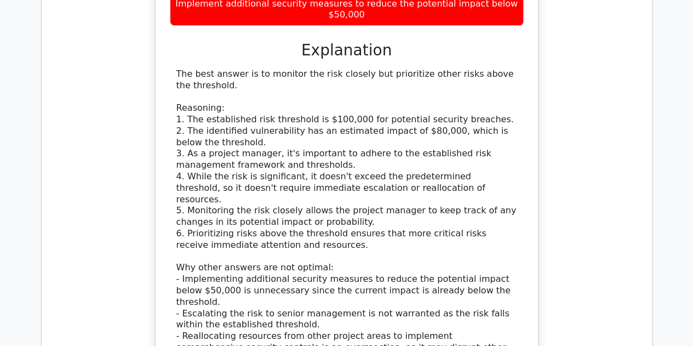
scroll to position [6793, 0]
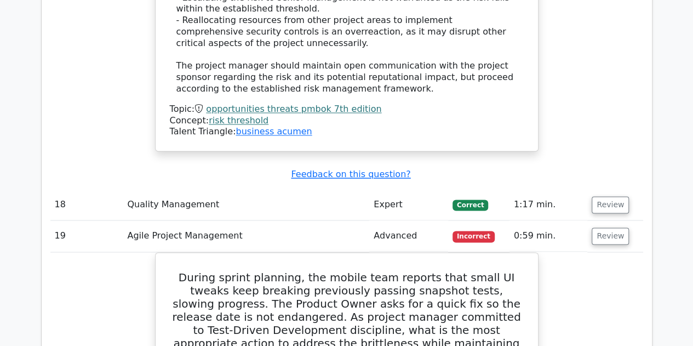
scroll to position [7177, 0]
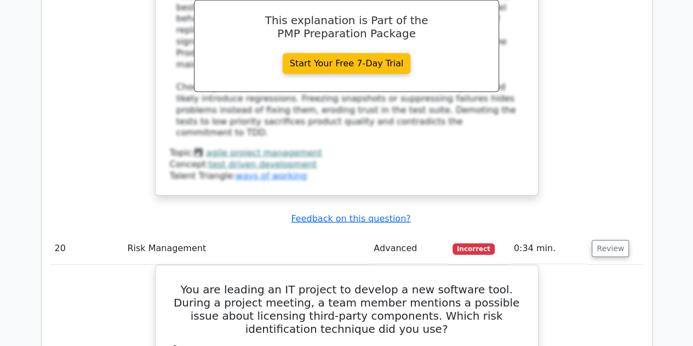
scroll to position [7724, 0]
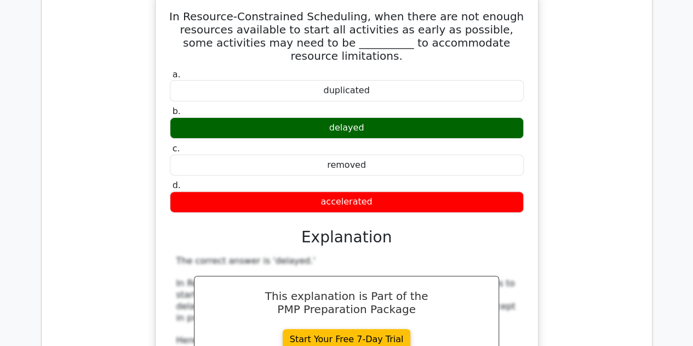
scroll to position [8491, 0]
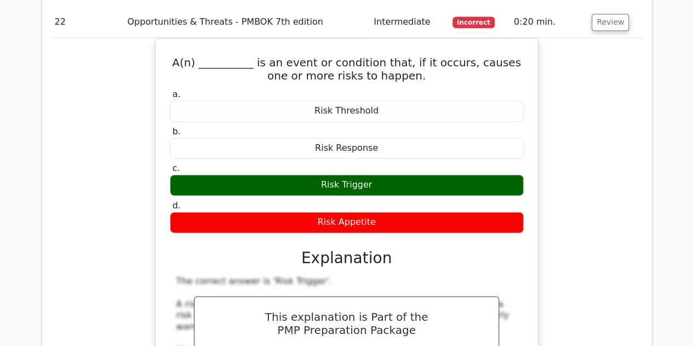
scroll to position [9204, 0]
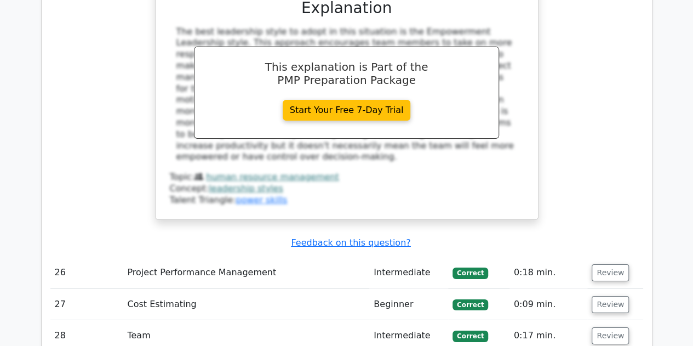
scroll to position [9970, 0]
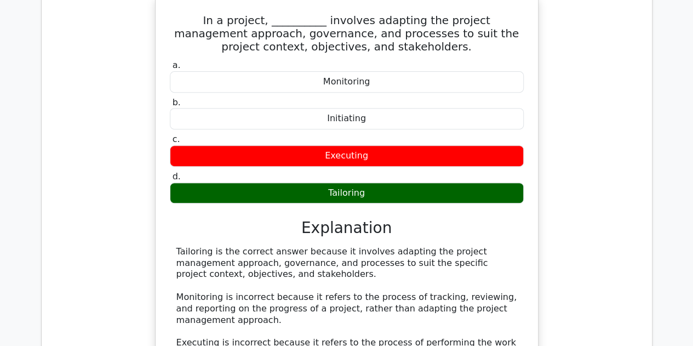
scroll to position [10573, 0]
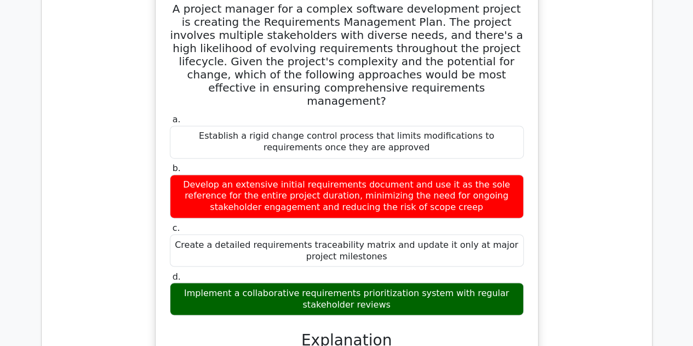
scroll to position [11340, 0]
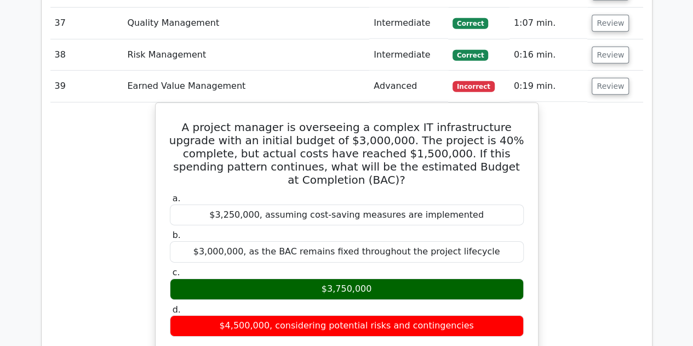
scroll to position [12217, 0]
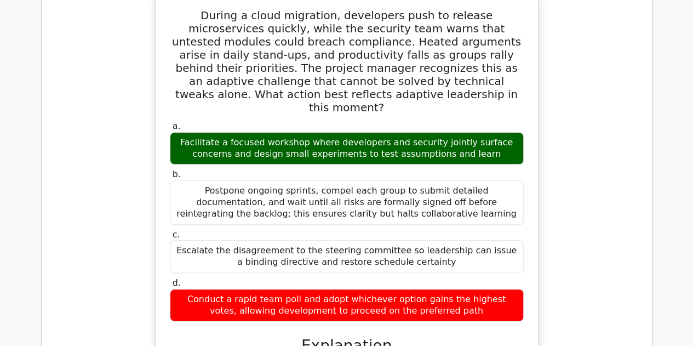
scroll to position [12929, 0]
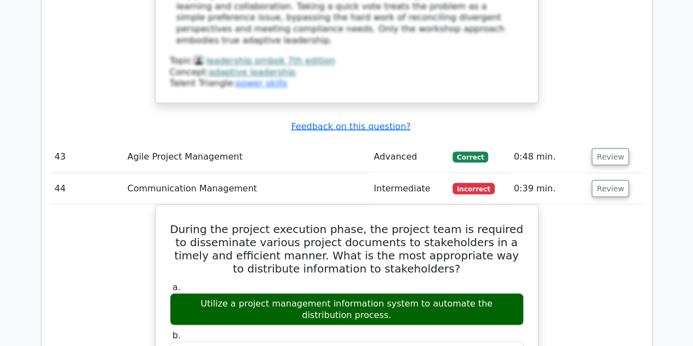
scroll to position [13586, 0]
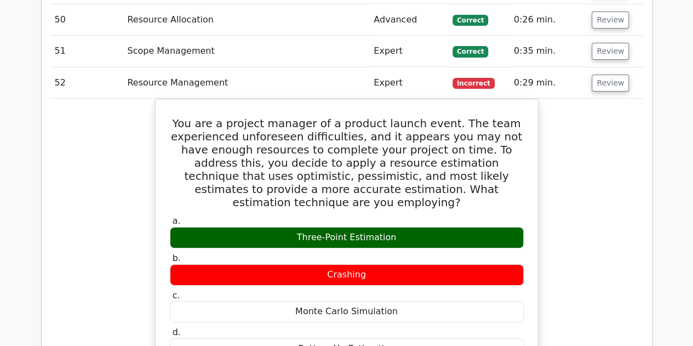
scroll to position [14188, 0]
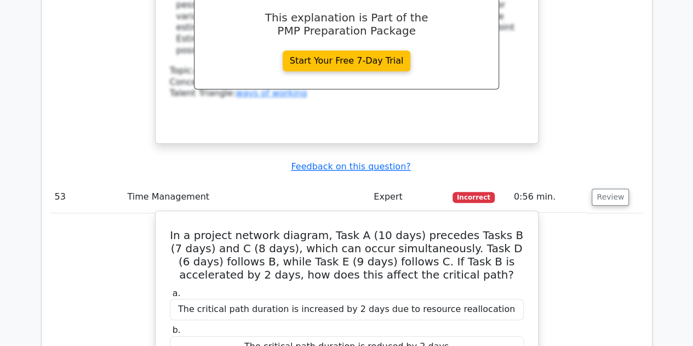
scroll to position [14900, 0]
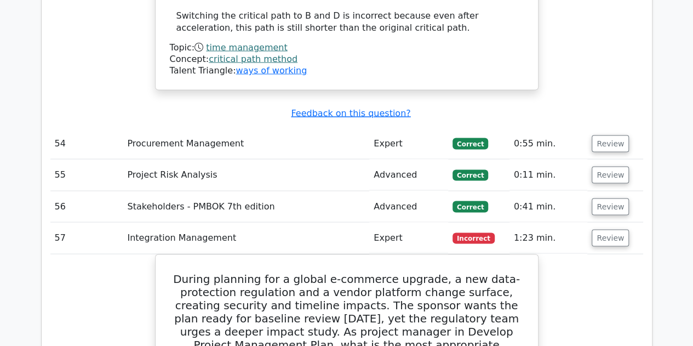
scroll to position [15722, 0]
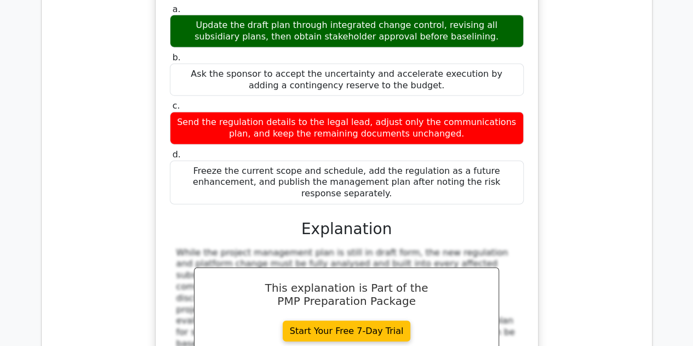
scroll to position [15941, 0]
